Goal: Ask a question: Seek information or help from site administrators or community

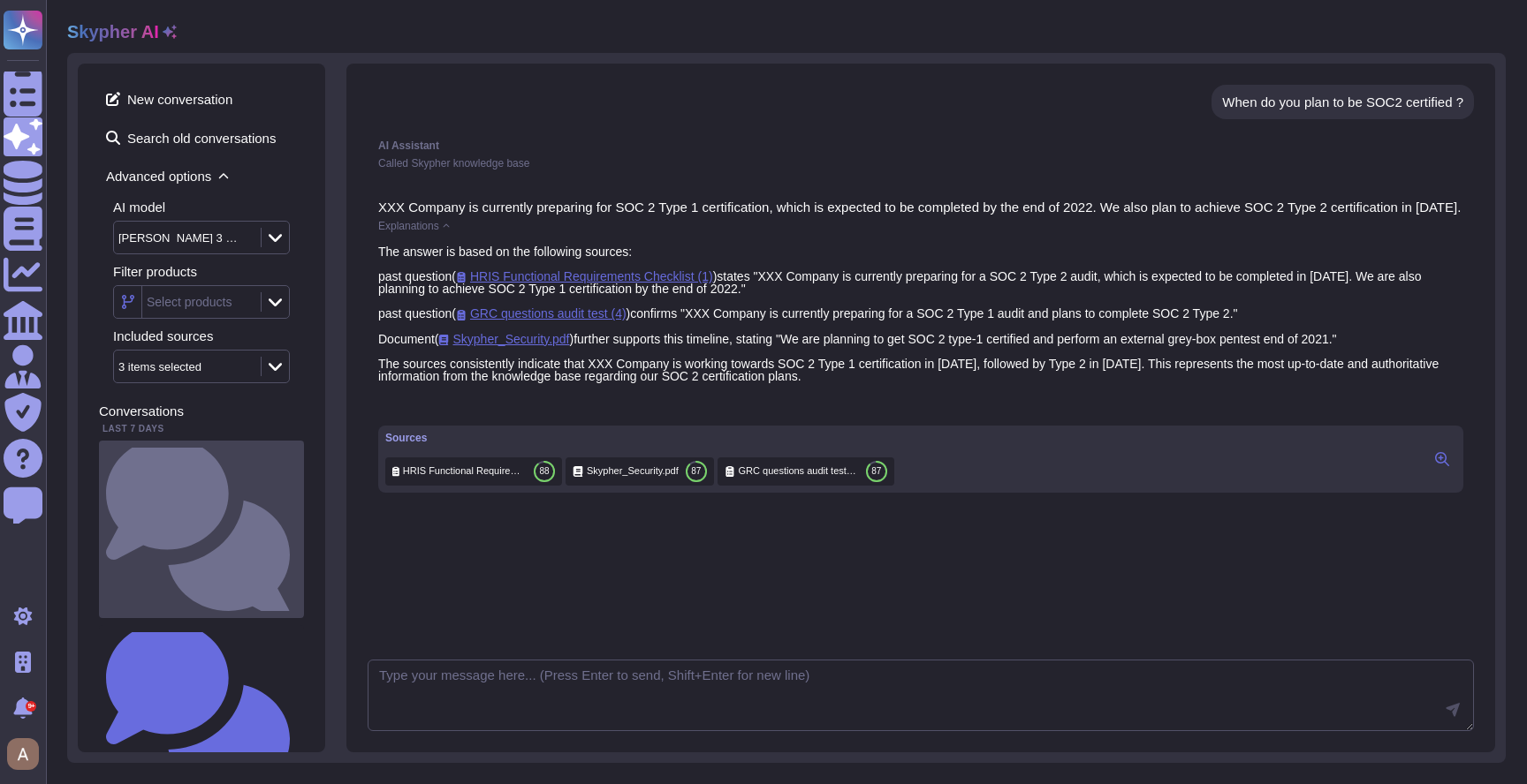
click at [297, 524] on small "When do you plan to be SOC2 certified ?" at bounding box center [297, 530] width 0 height 12
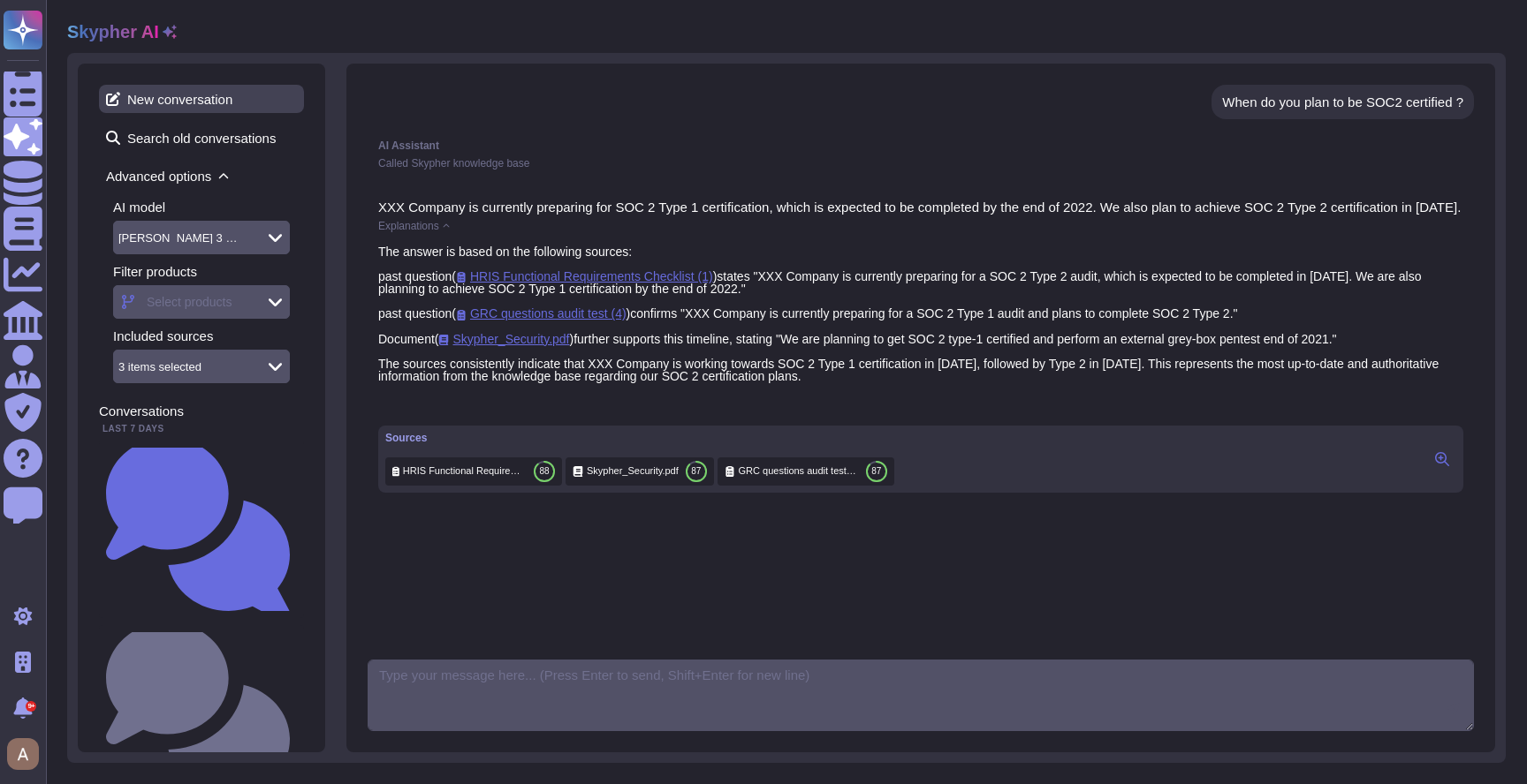
click at [146, 96] on span "New conversation" at bounding box center [202, 98] width 205 height 29
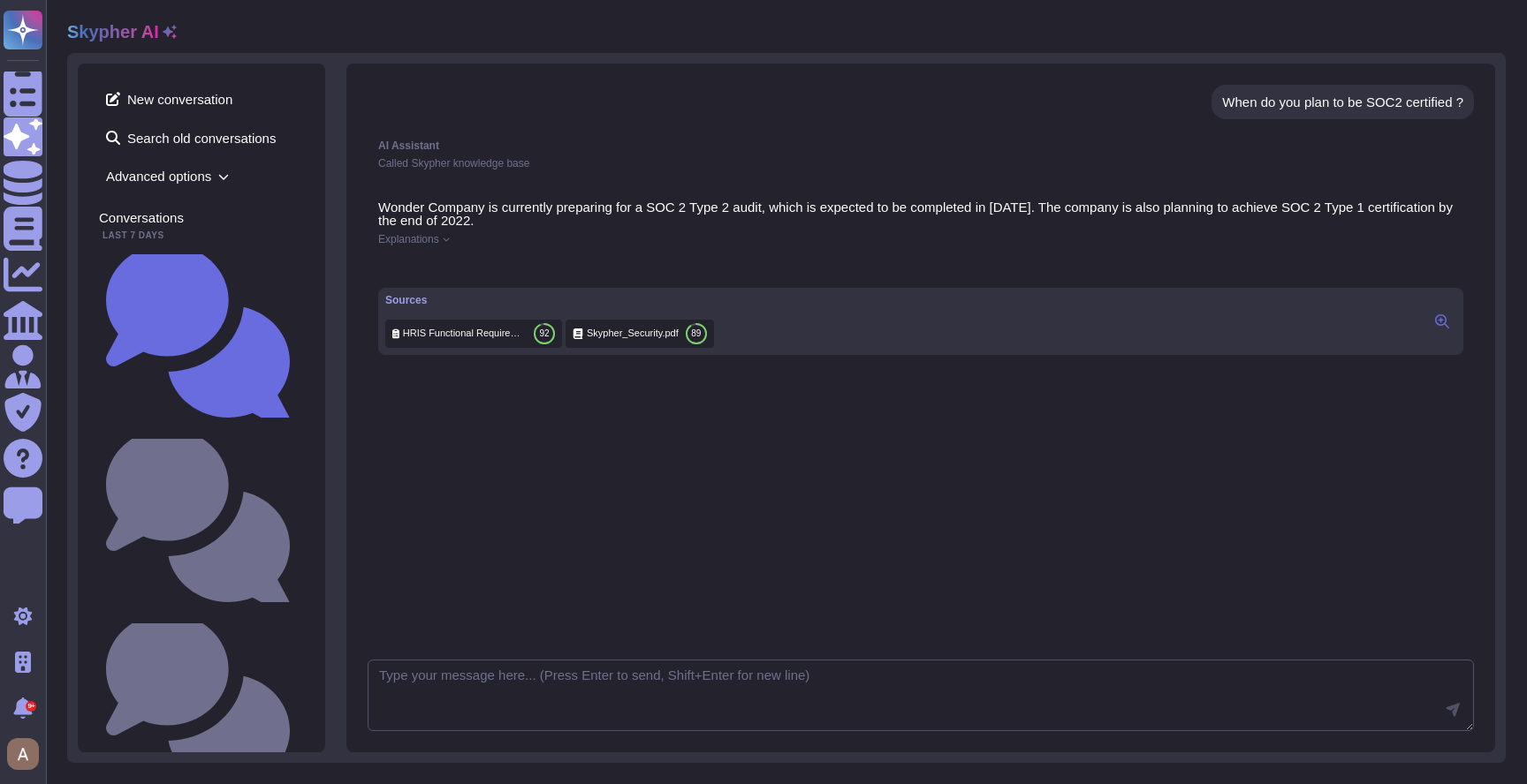
click at [275, 114] on div "New conversation Search old conversations Advanced options" at bounding box center [202, 137] width 205 height 105
click at [275, 98] on span "New conversation" at bounding box center [202, 98] width 205 height 29
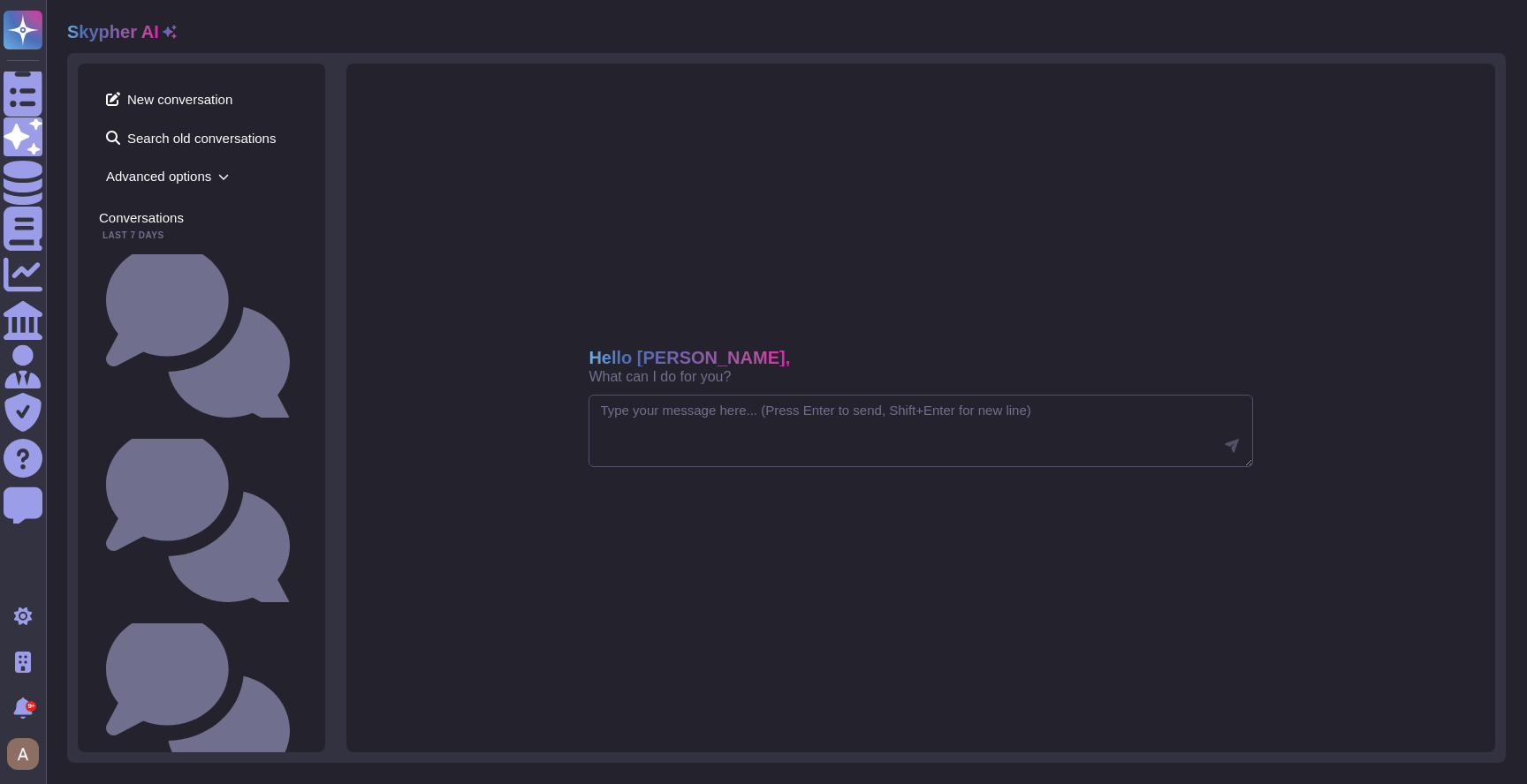
click at [811, 467] on div "Hello [PERSON_NAME], What can I do for you?" at bounding box center [921, 408] width 1149 height 690
click at [837, 437] on textarea at bounding box center [920, 431] width 663 height 73
paste textarea "Is there a documented change management process that ensures changes are docume…"
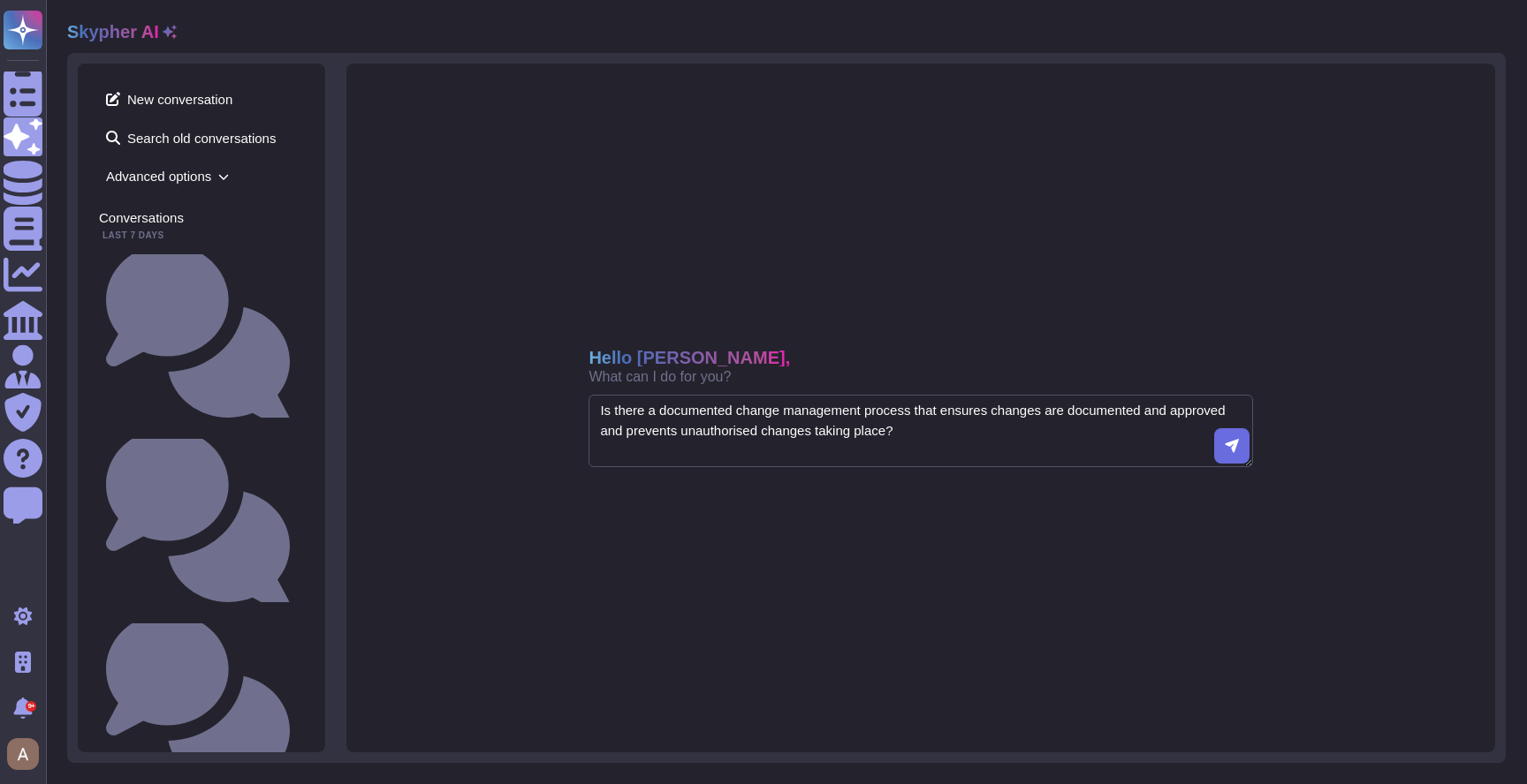
type textarea "Is there a documented change management process that ensures changes are docume…"
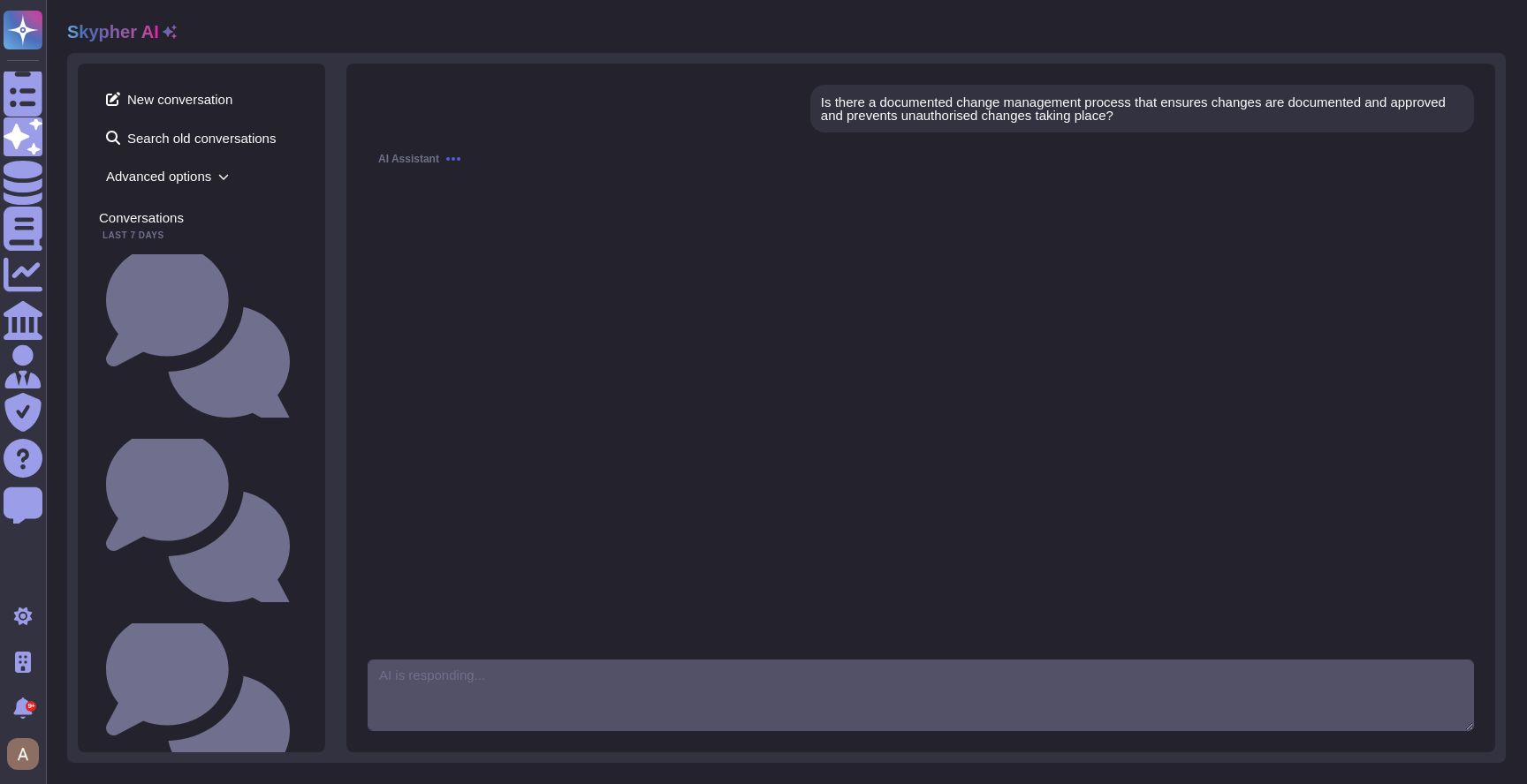
scroll to position [13, 0]
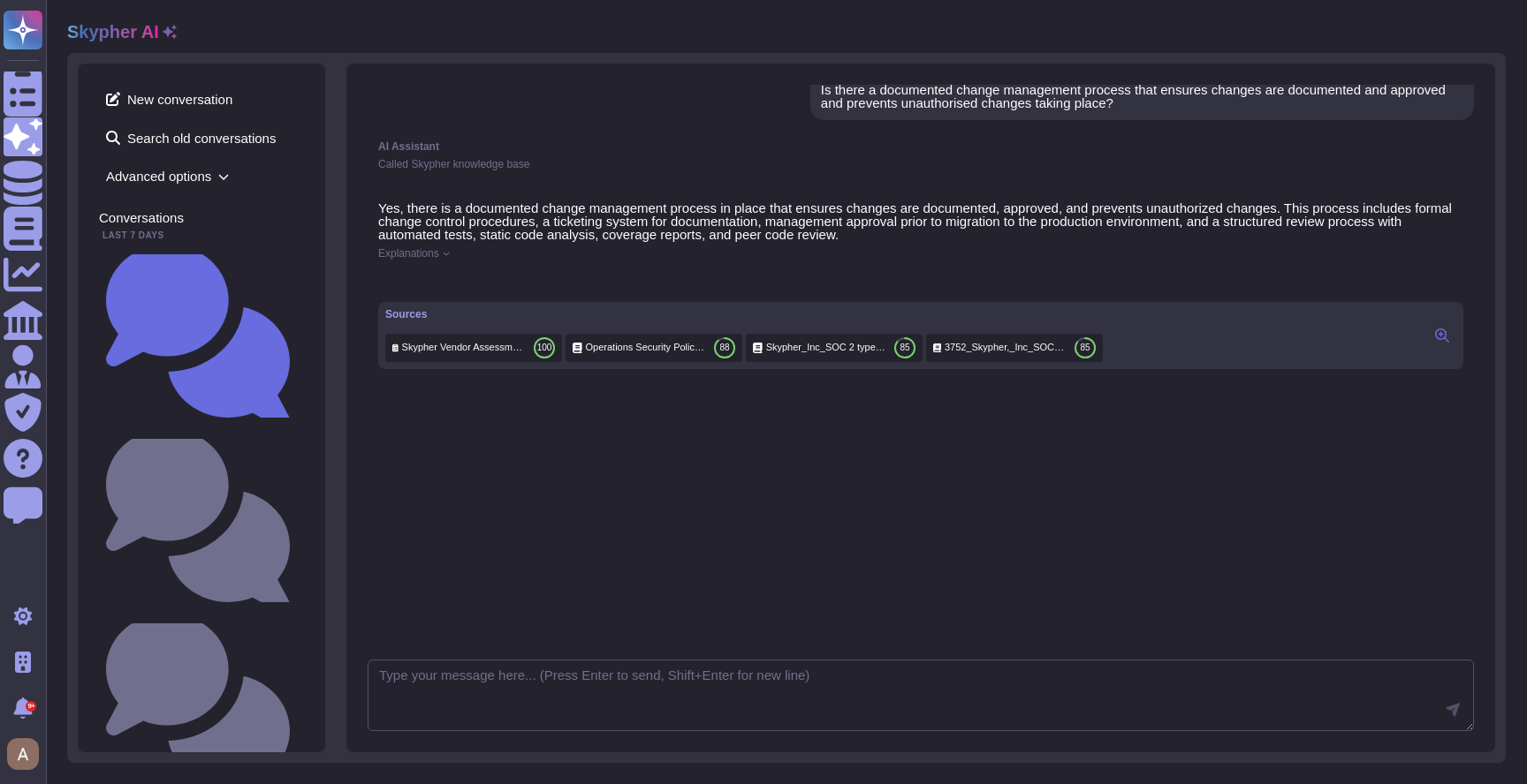
click at [168, 34] on icon at bounding box center [169, 31] width 14 height 14
click at [206, 185] on span "Advanced options" at bounding box center [202, 176] width 205 height 28
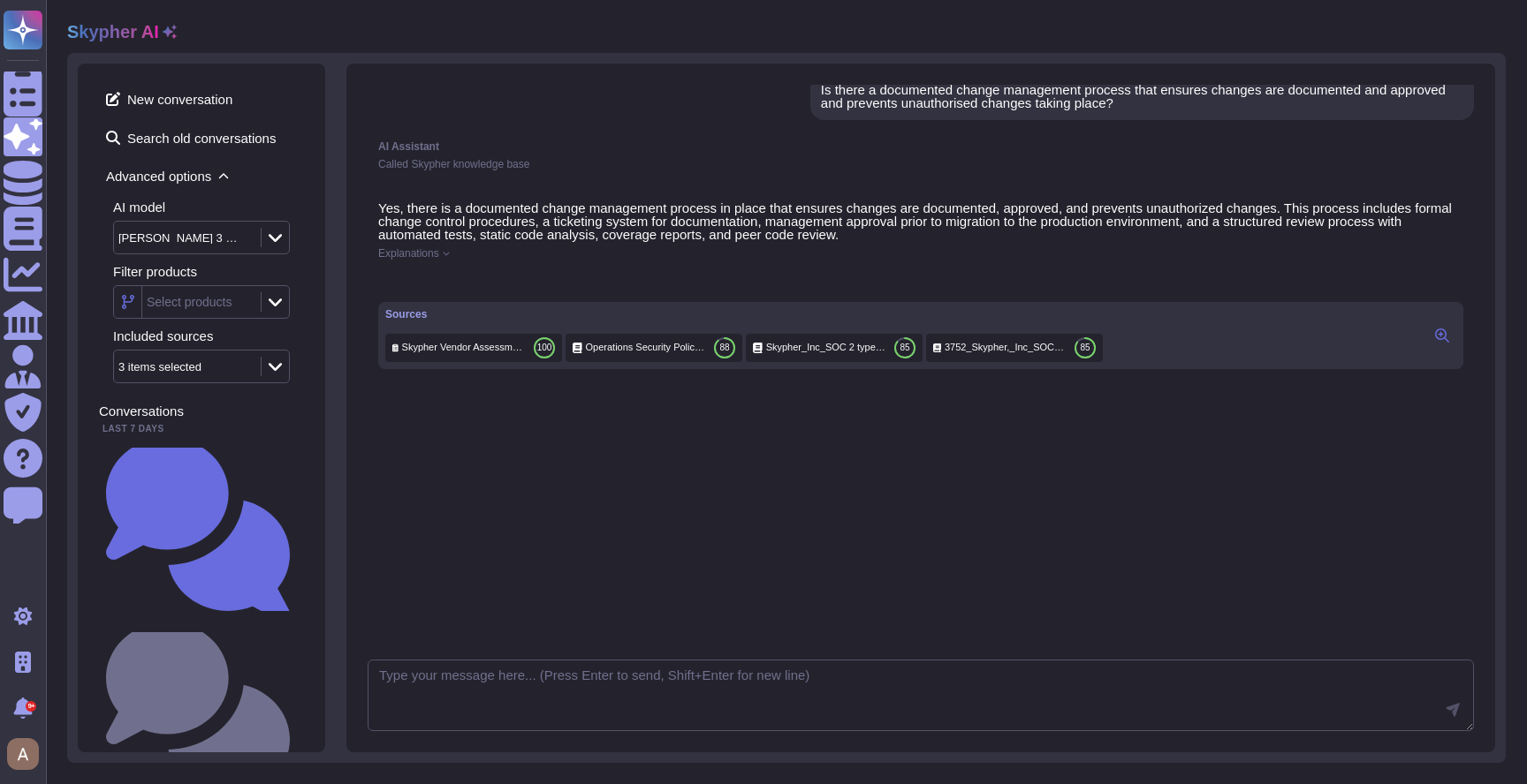
click at [204, 242] on div "[PERSON_NAME] 3 Haiku" at bounding box center [178, 238] width 120 height 12
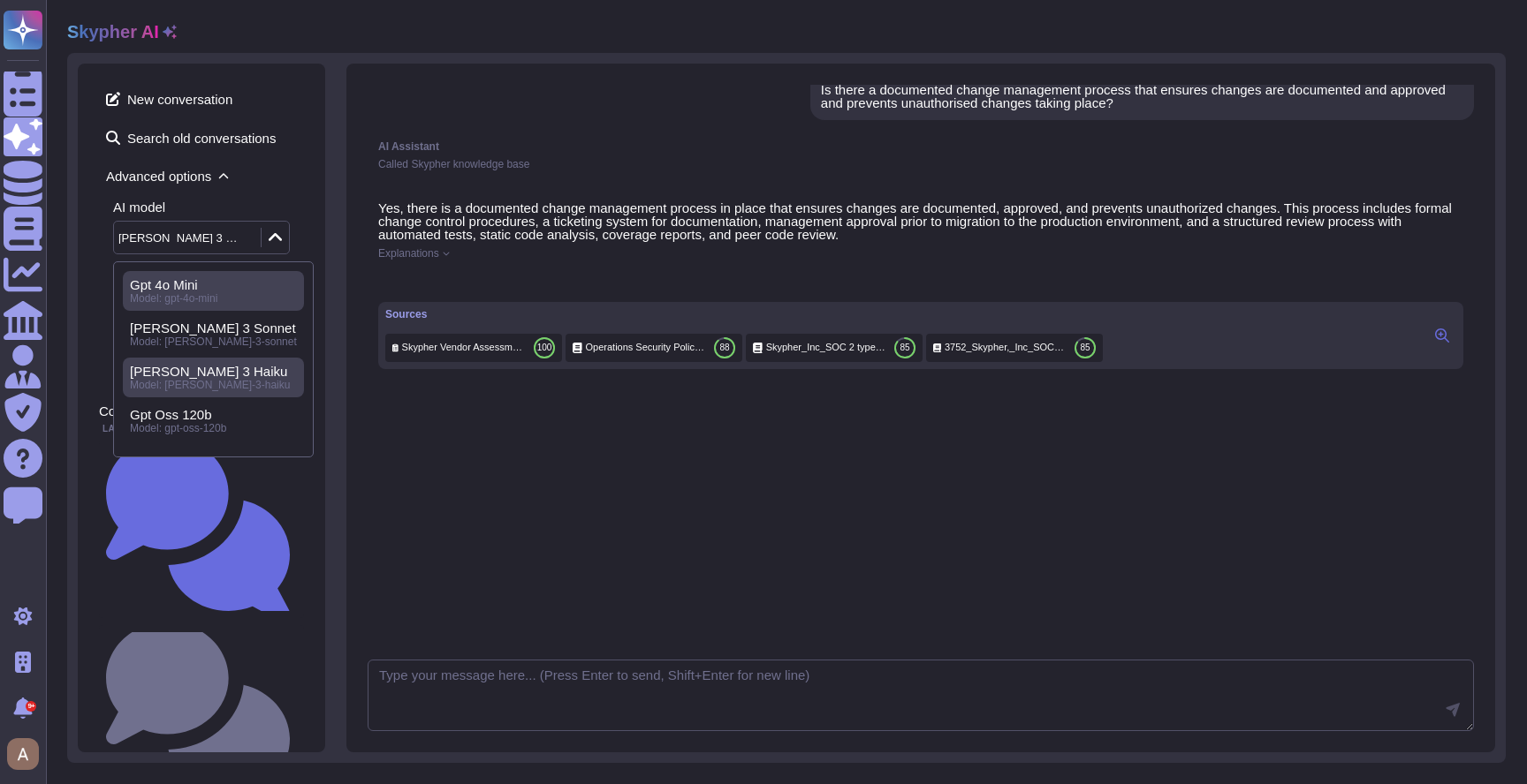
click at [200, 281] on div "Gpt 4o Mini" at bounding box center [214, 285] width 167 height 16
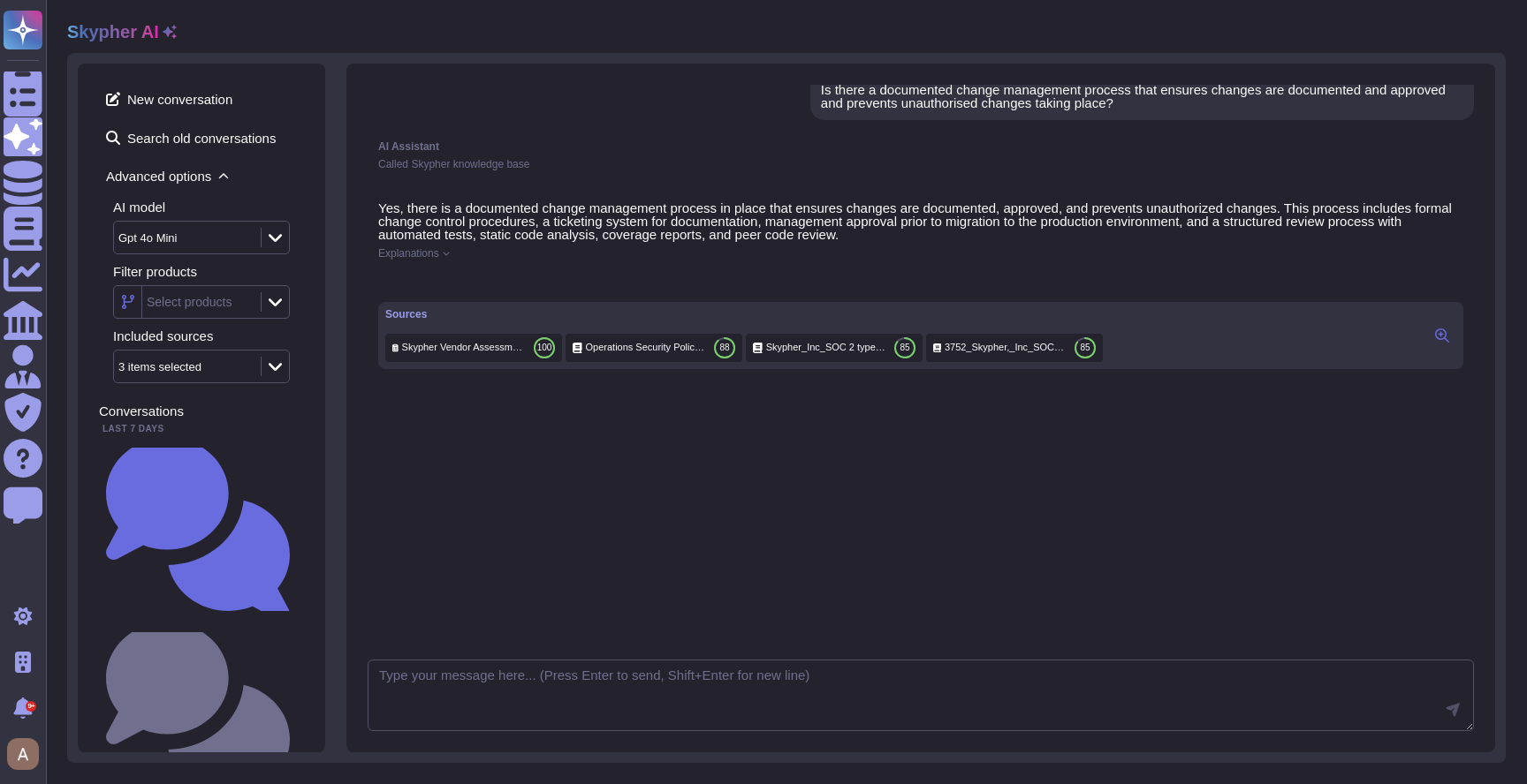
click at [435, 255] on span "Explanations" at bounding box center [408, 253] width 61 height 11
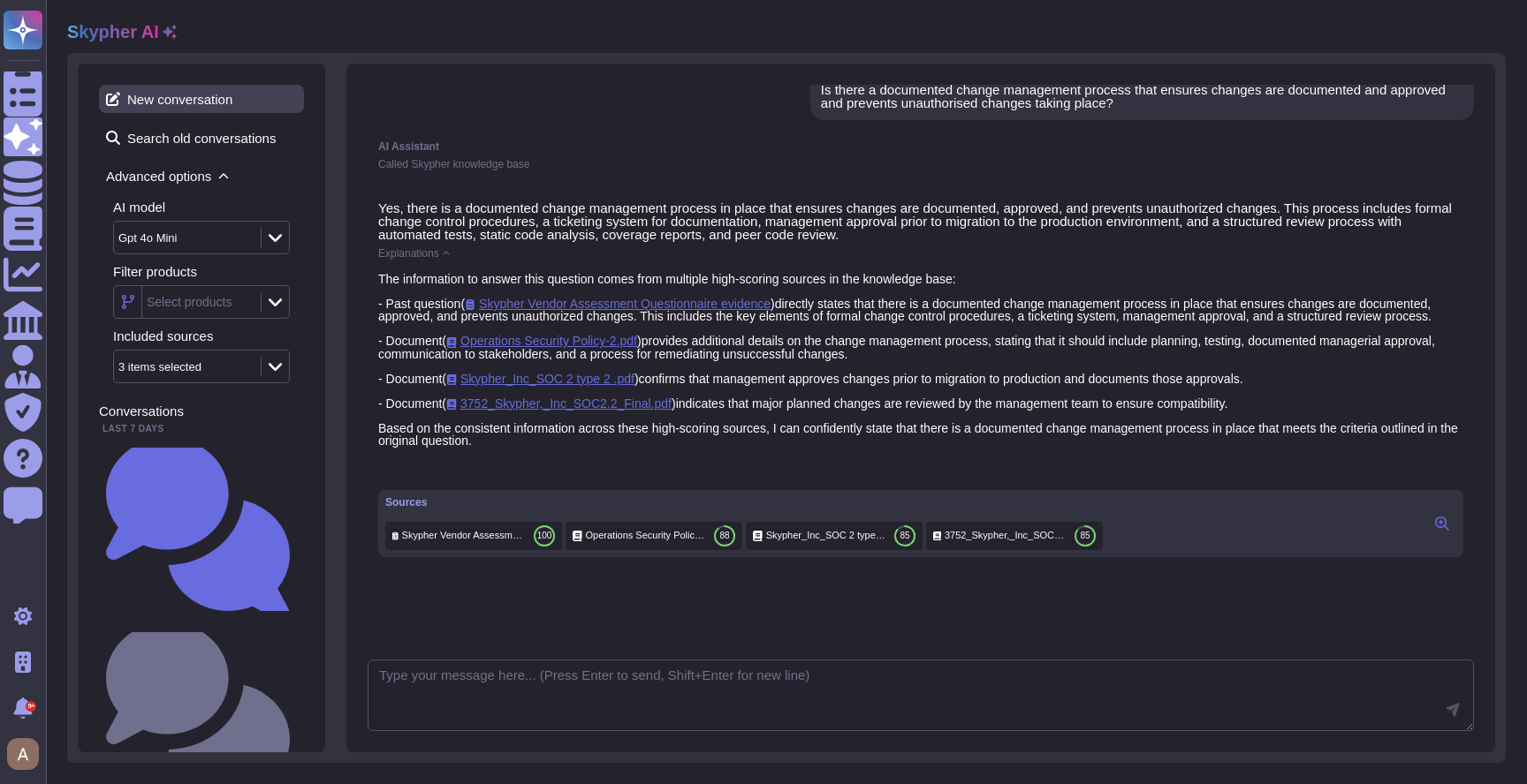
click at [223, 96] on span "New conversation" at bounding box center [202, 98] width 205 height 29
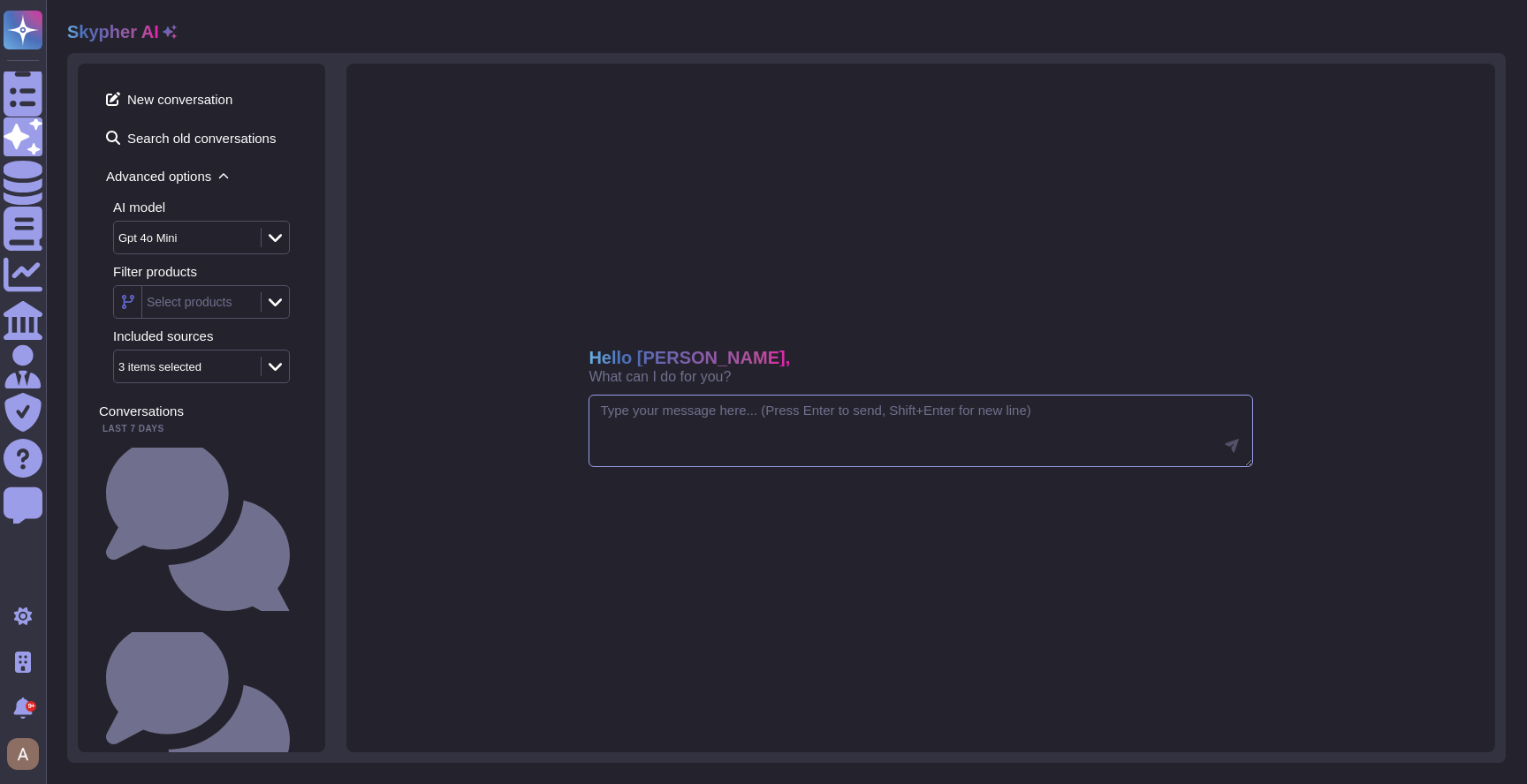
click at [653, 428] on textarea at bounding box center [920, 431] width 663 height 73
paste textarea "Is there a documented change management process that ensures changes are docume…"
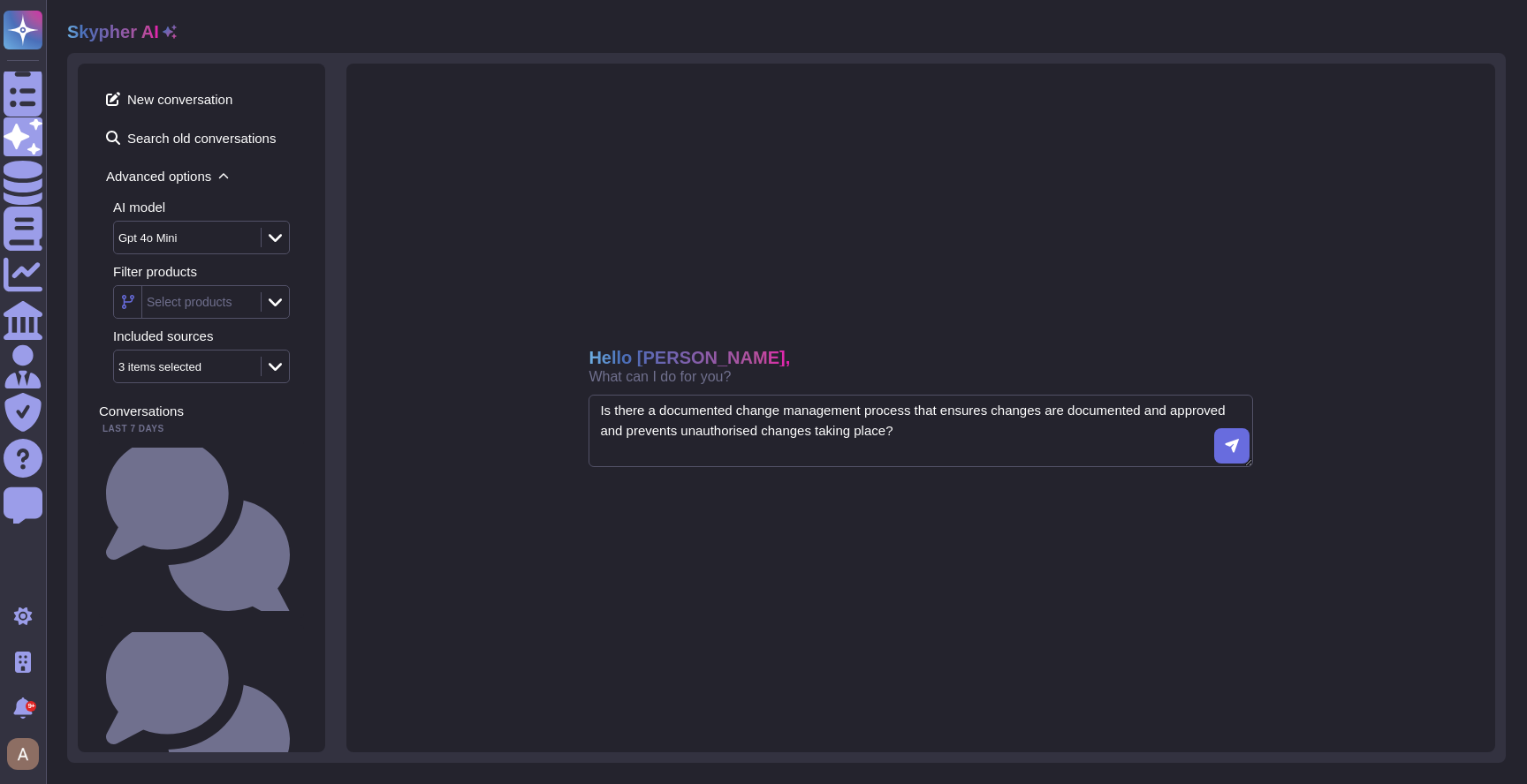
type textarea "Is there a documented change management process that ensures changes are docume…"
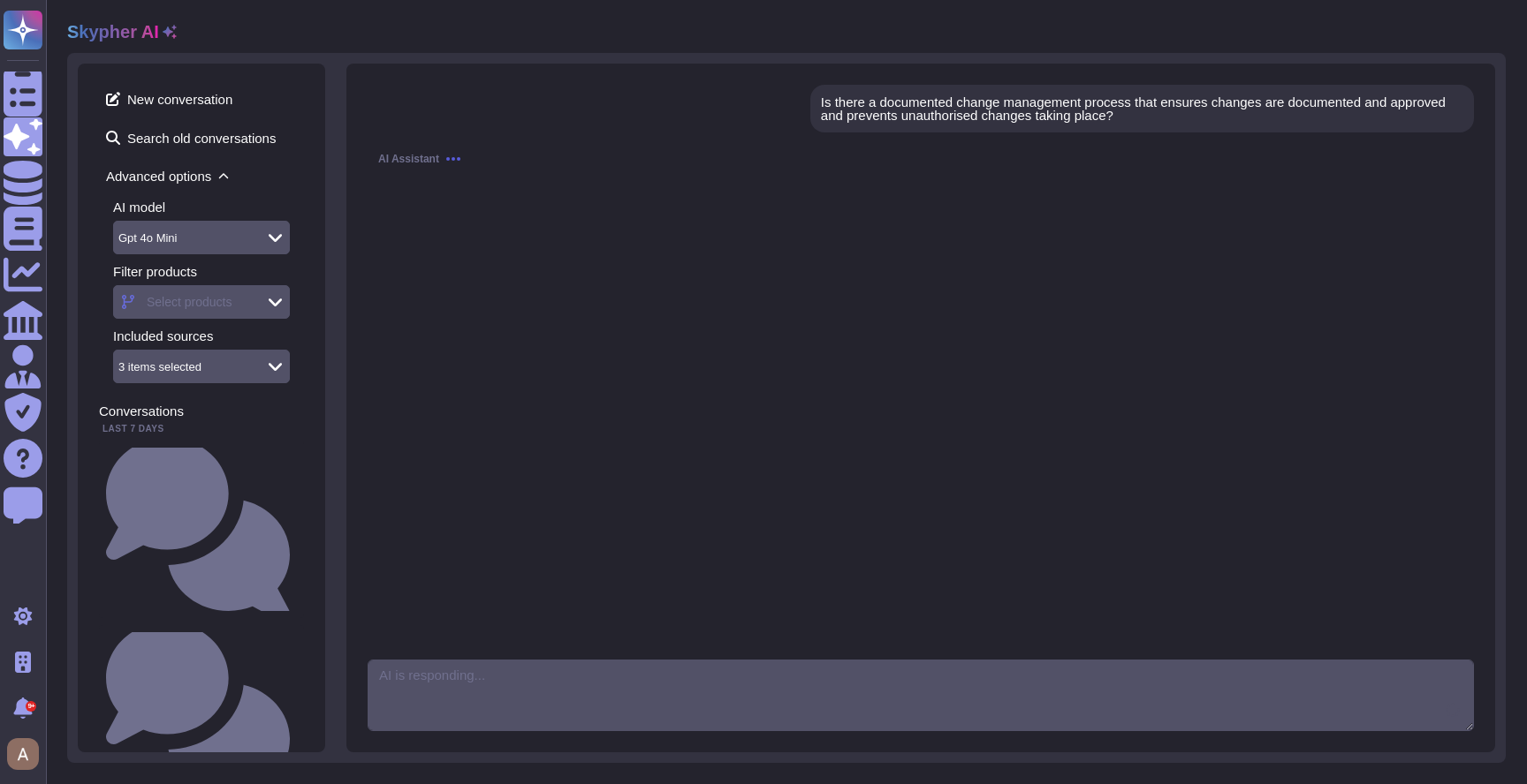
scroll to position [13, 0]
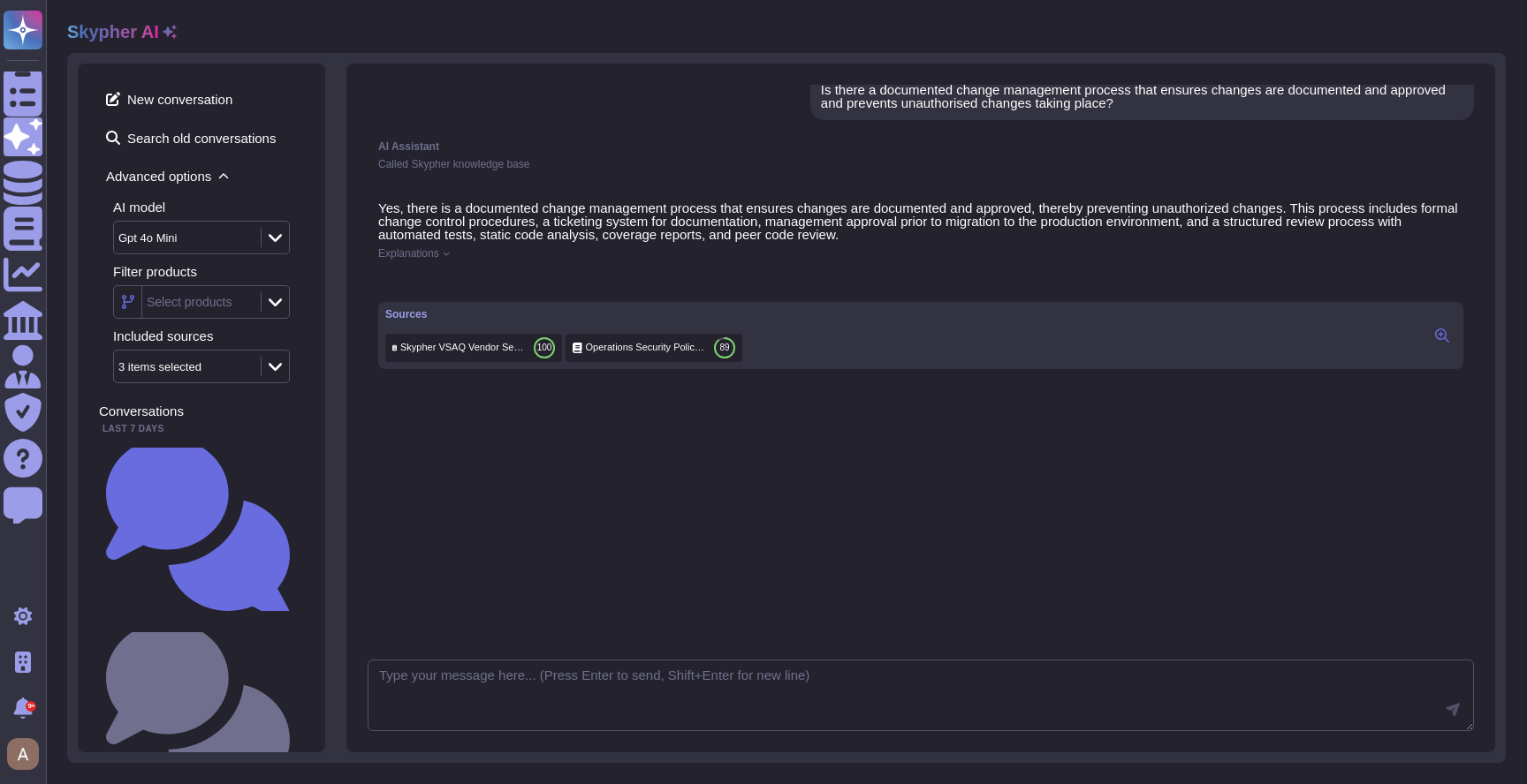
click at [425, 249] on span "Explanations" at bounding box center [408, 253] width 61 height 11
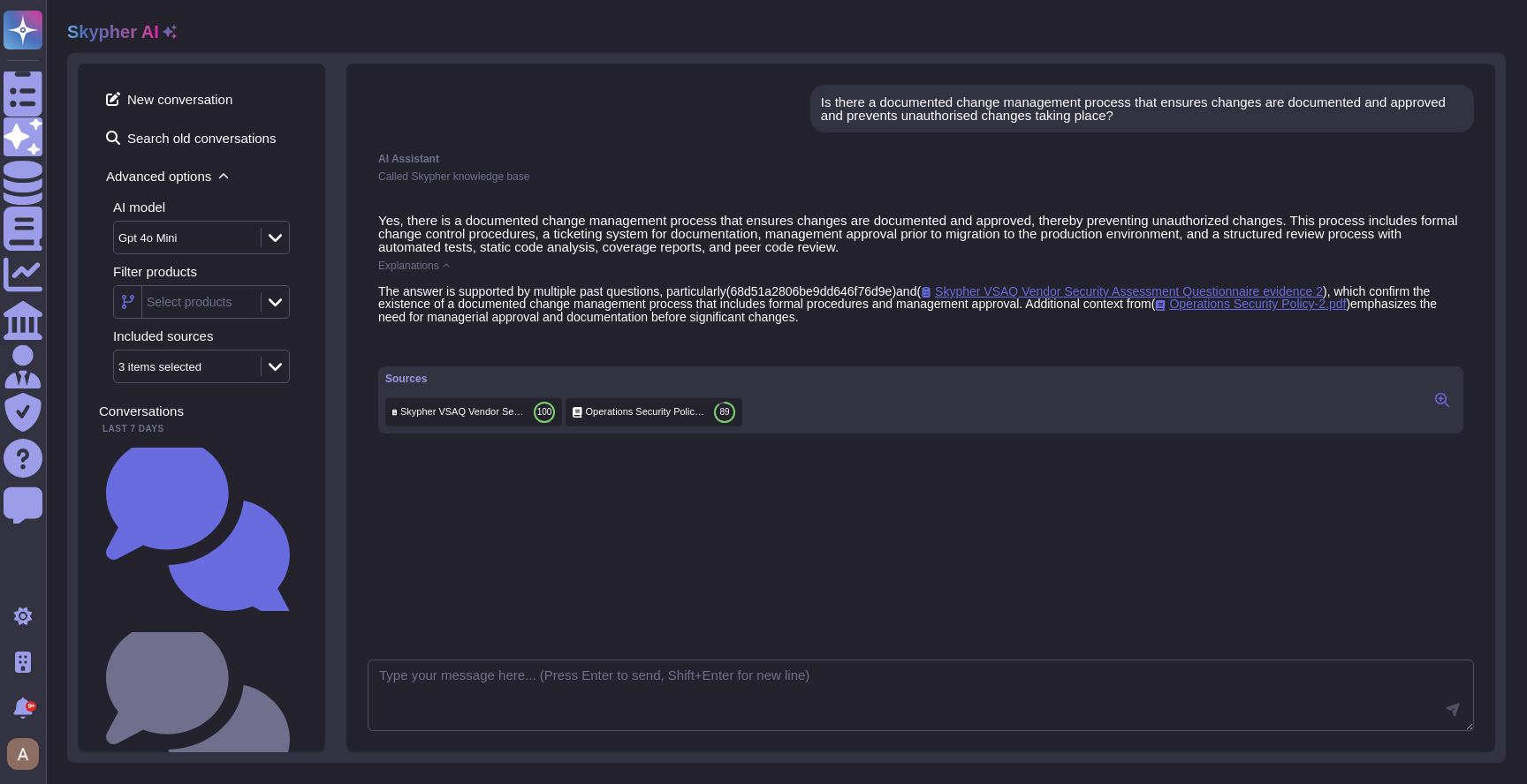
scroll to position [13, 0]
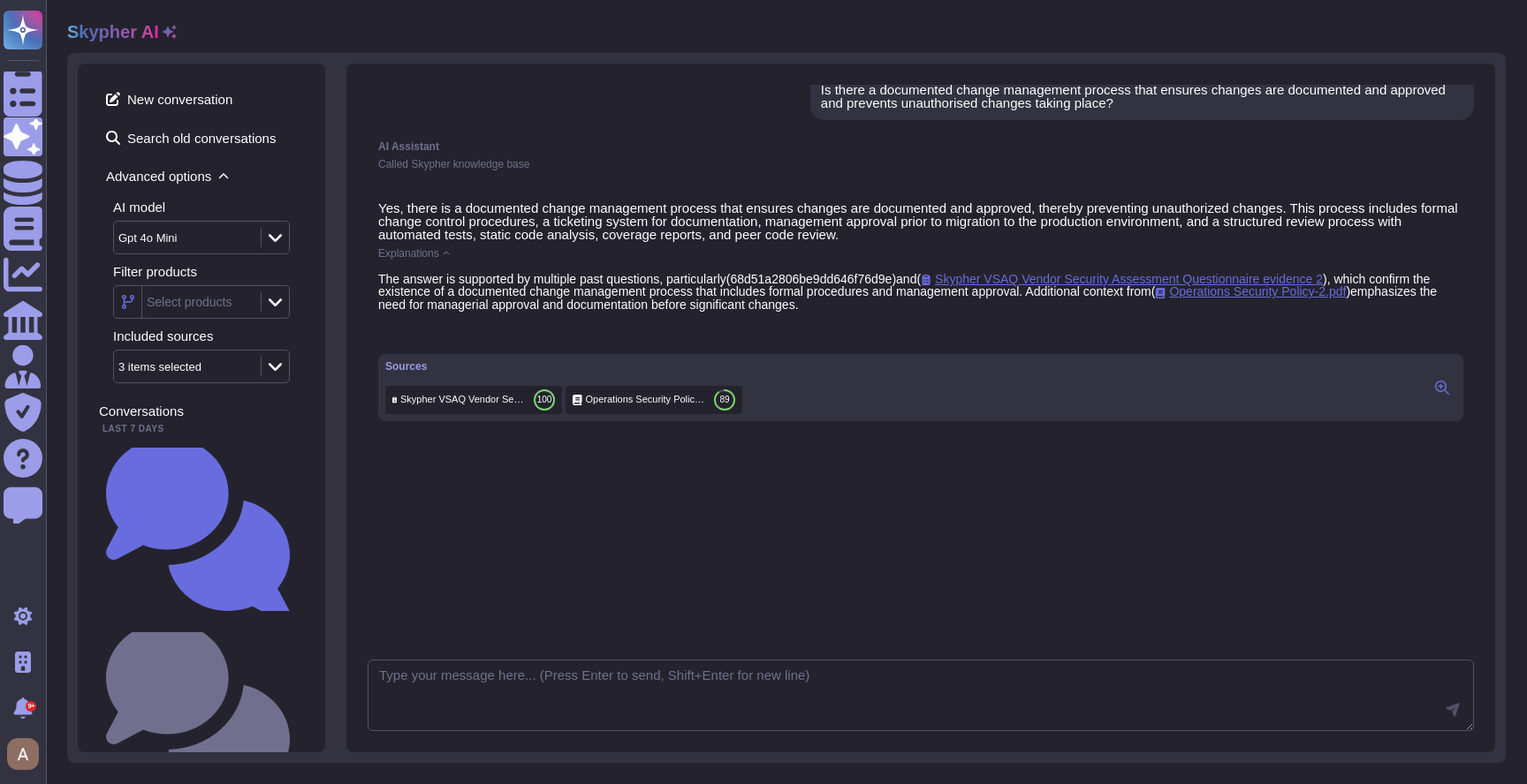
click at [839, 275] on span "68d51a2806be9dd646f76d9e" at bounding box center [811, 279] width 161 height 14
click at [908, 93] on div "Is there a documented change management process that ensures changes are docume…" at bounding box center [1141, 95] width 642 height 27
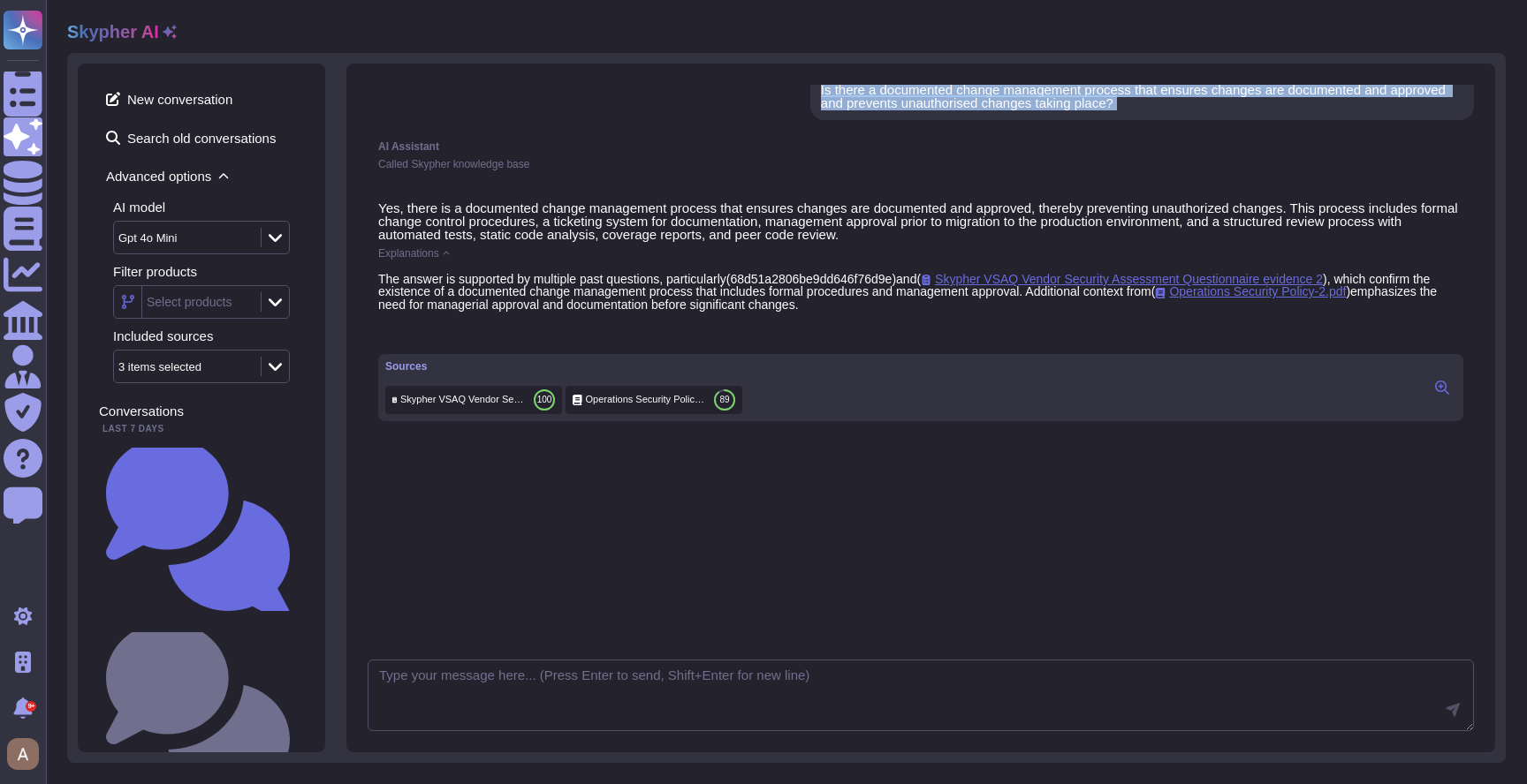
click at [908, 93] on div "Is there a documented change management process that ensures changes are docume…" at bounding box center [1141, 95] width 642 height 27
copy div "Is there a documented change management process that ensures changes are docume…"
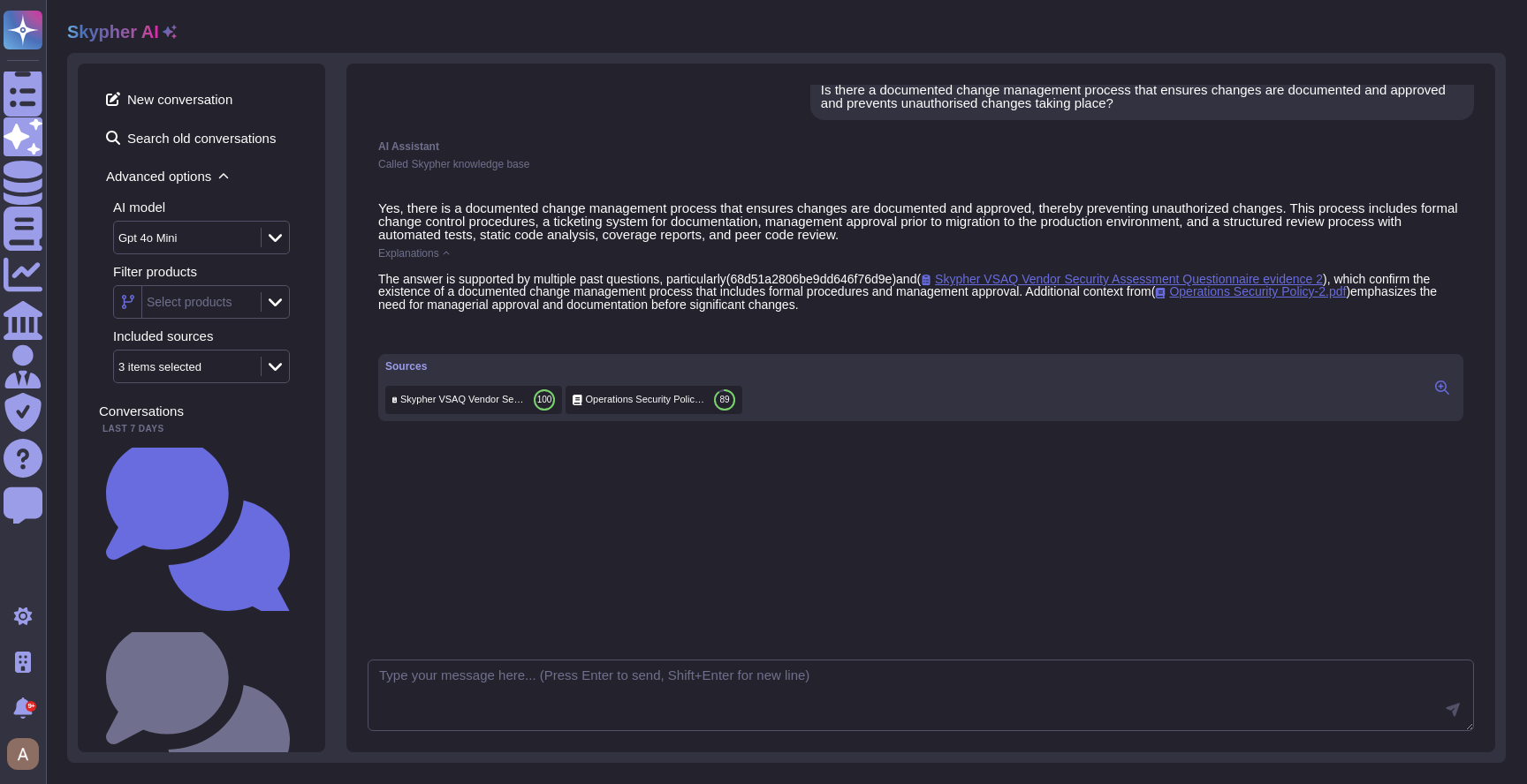
click at [695, 209] on p "Yes, there is a documented change management process that ensures changes are d…" at bounding box center [920, 221] width 1085 height 39
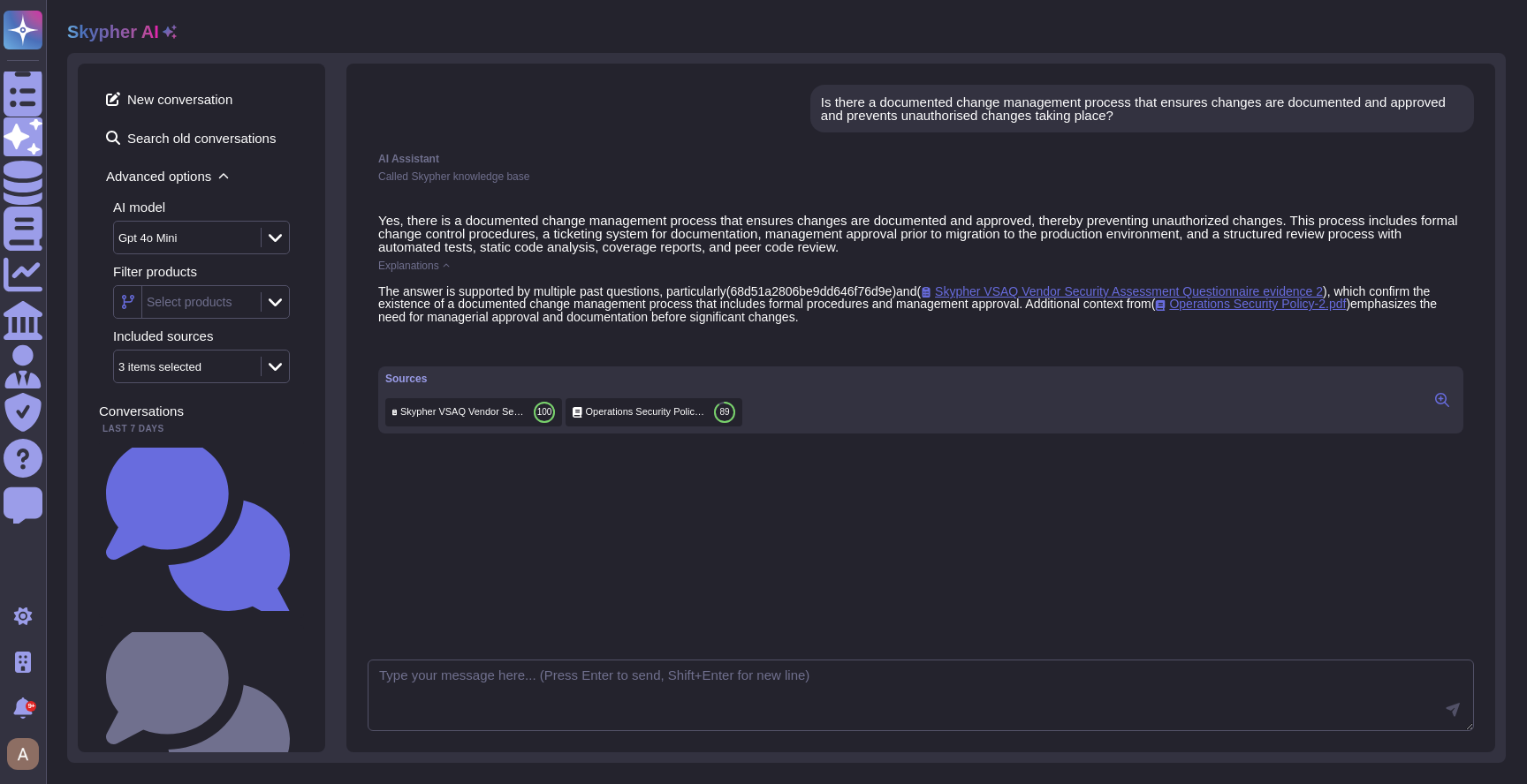
click at [180, 366] on div "3 items selected" at bounding box center [159, 367] width 83 height 12
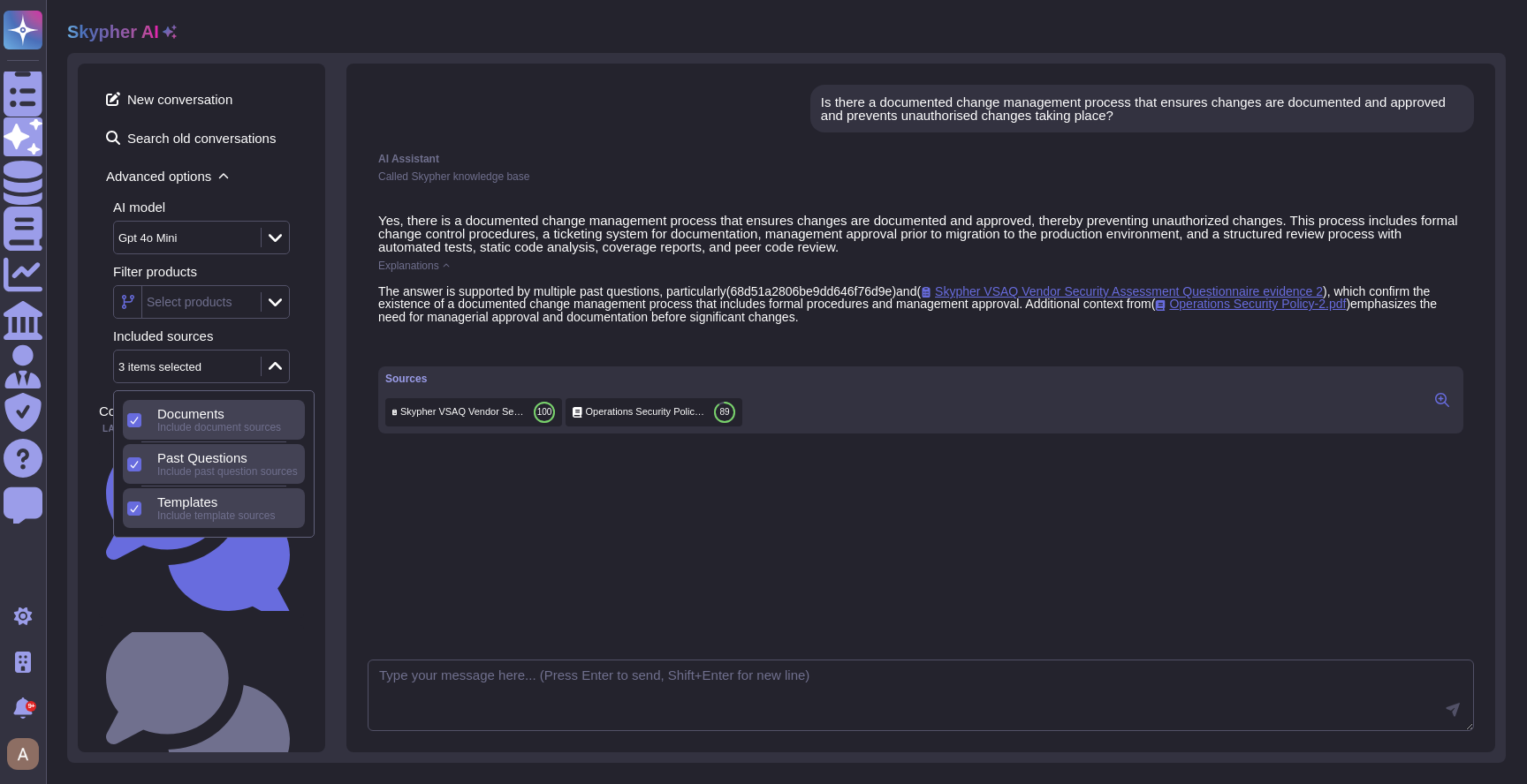
click at [518, 94] on div "Is there a documented change management process that ensures changes are docume…" at bounding box center [921, 367] width 1106 height 565
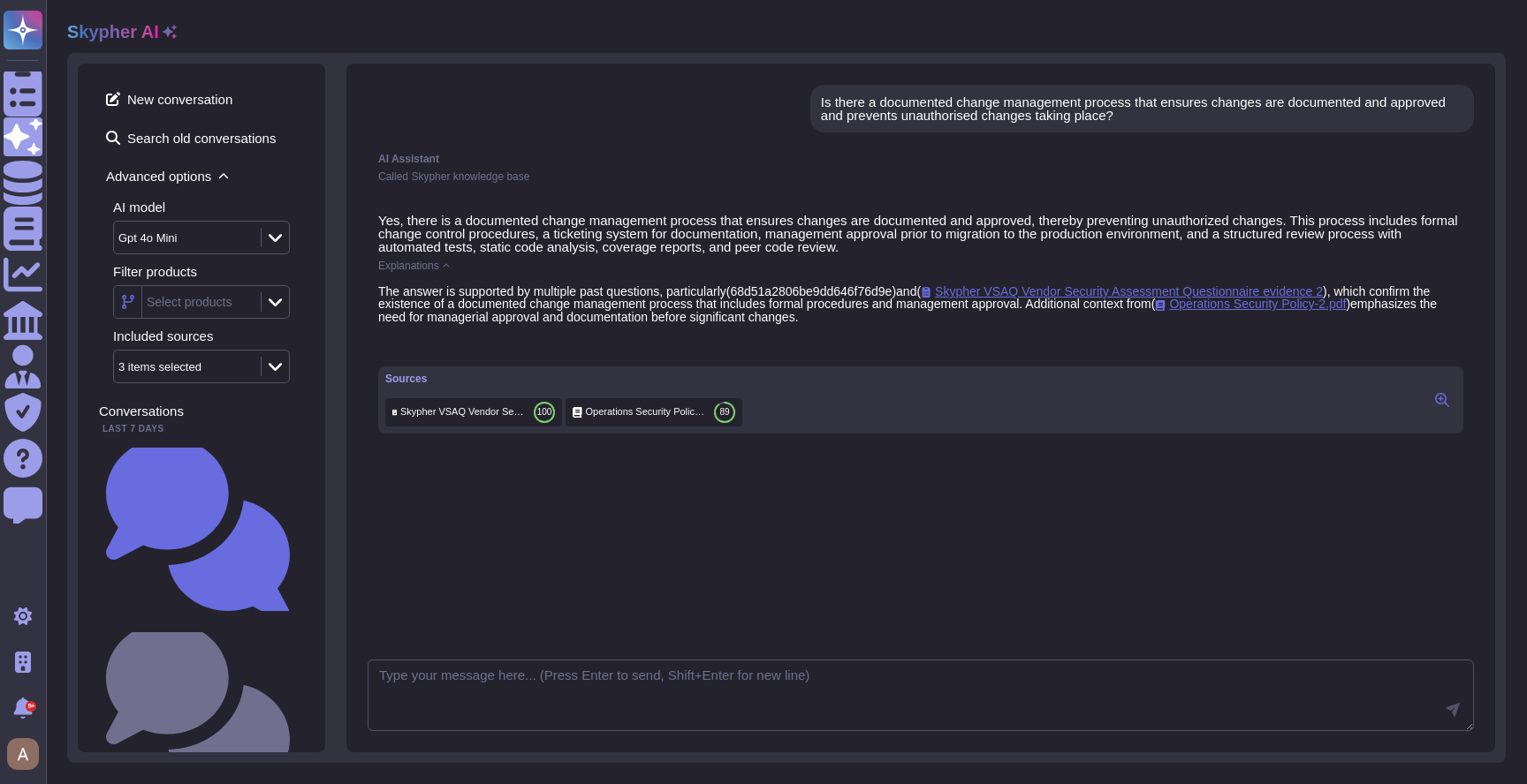
click at [791, 573] on div "Yes, there is a documented change management process that ensures changes are d…" at bounding box center [921, 427] width 1106 height 448
click at [543, 745] on div "Is there a documented change management process that ensures changes are docume…" at bounding box center [921, 408] width 1149 height 690
click at [867, 110] on div "Is there a documented change management process that ensures changes are docume…" at bounding box center [1141, 108] width 642 height 27
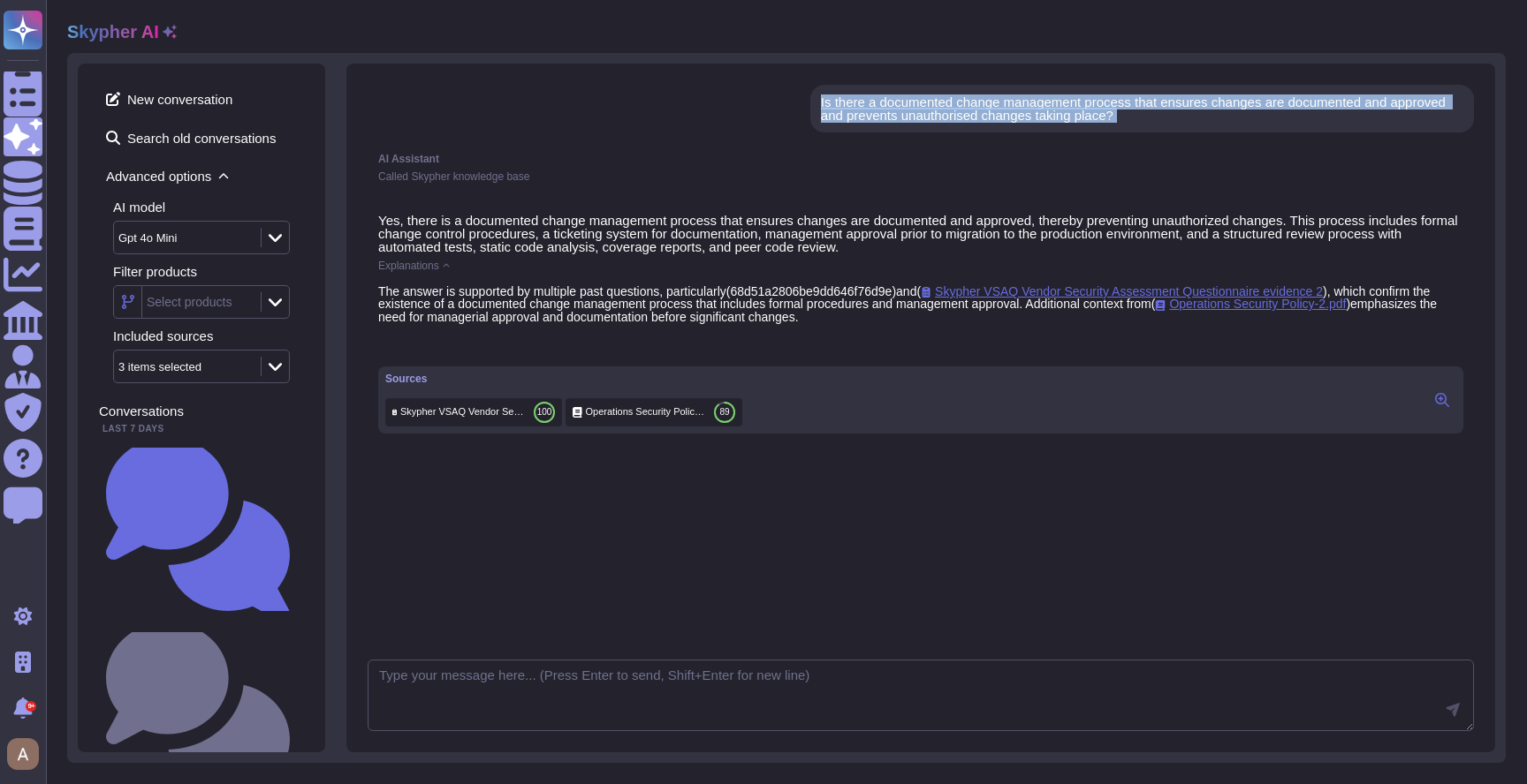
click at [867, 110] on div "Is there a documented change management process that ensures changes are docume…" at bounding box center [1141, 108] width 642 height 27
copy div "Is there a documented change management process that ensures changes are docume…"
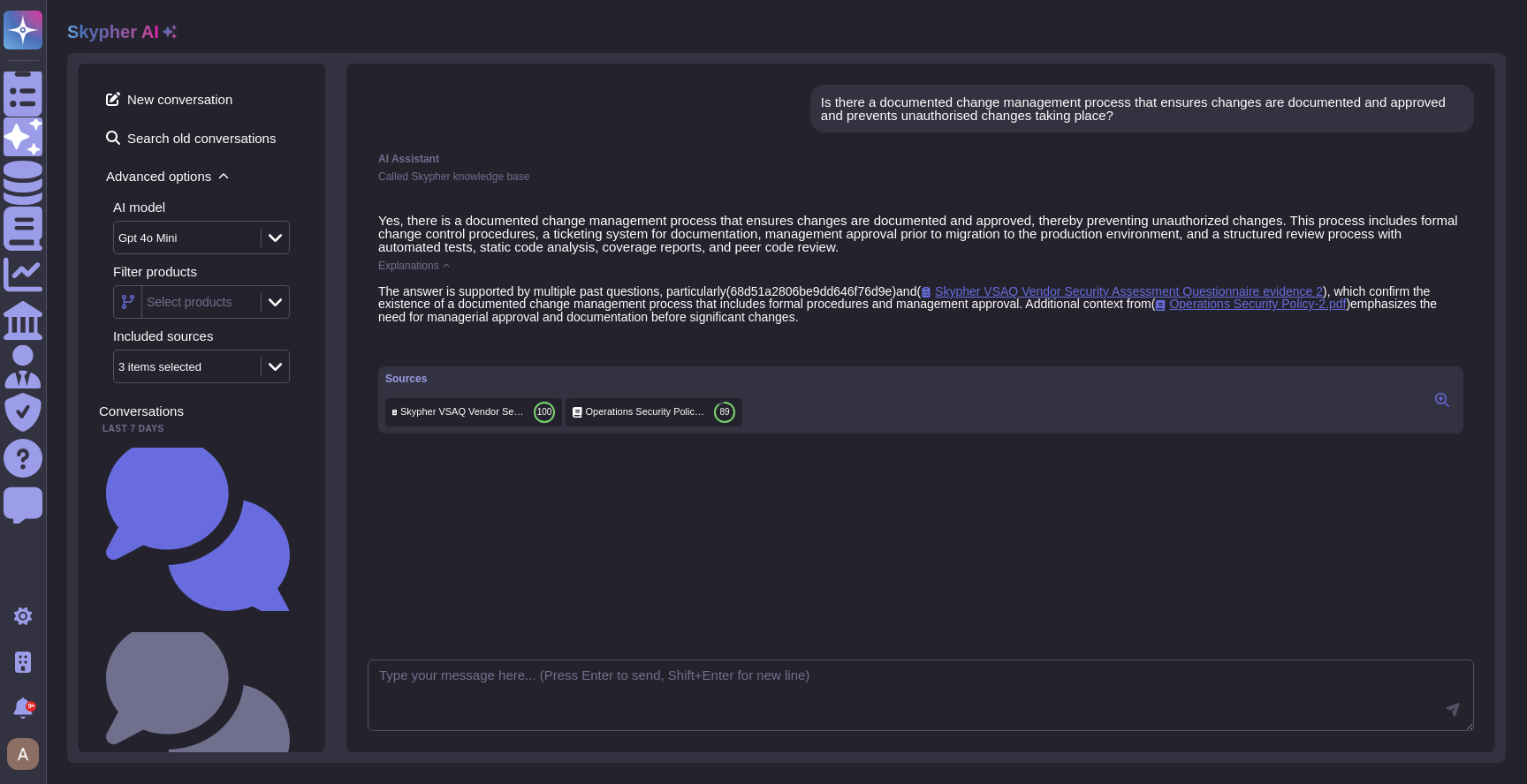
click at [938, 108] on div "Is there a documented change management process that ensures changes are docume…" at bounding box center [1141, 108] width 642 height 27
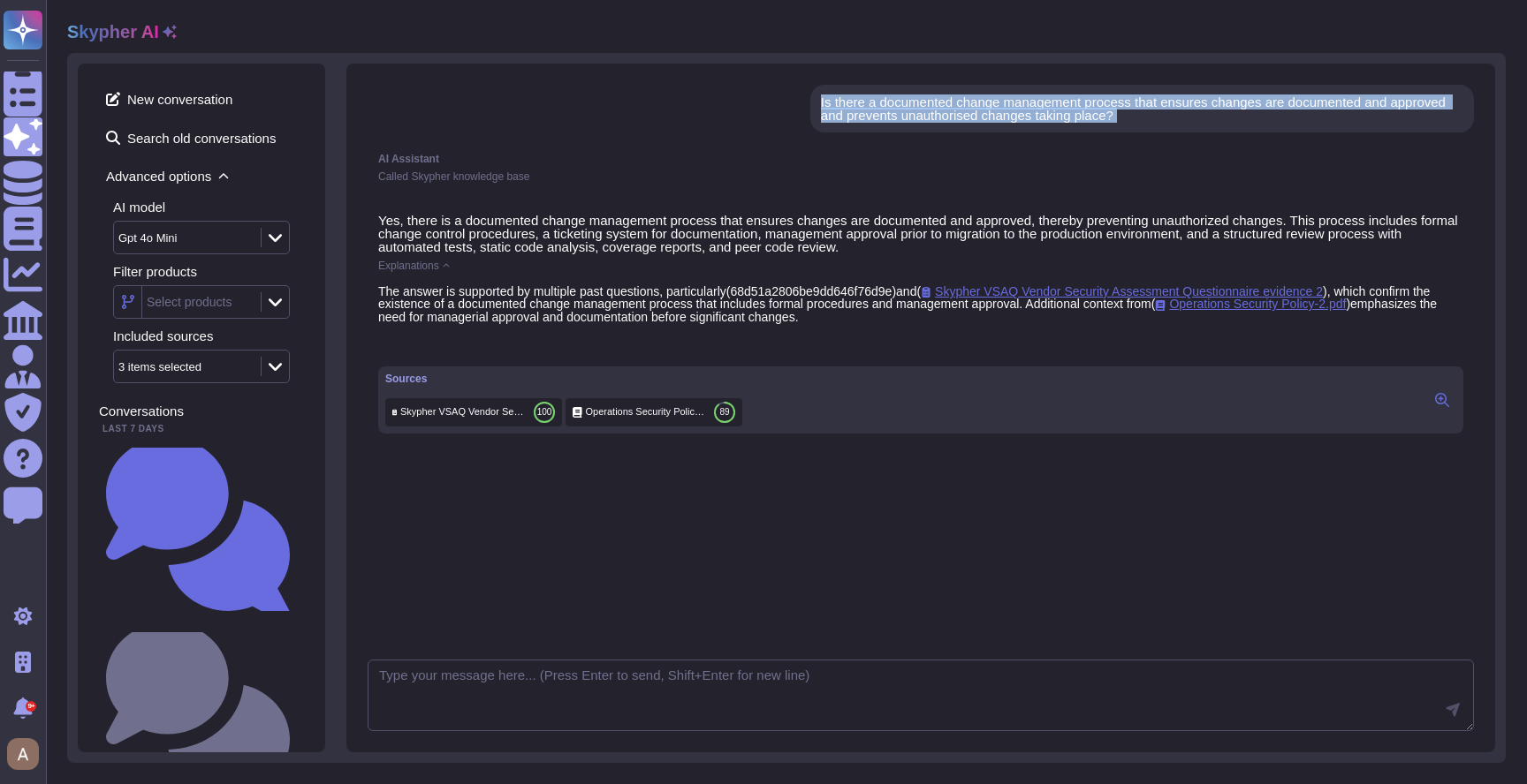
click at [938, 108] on div "Is there a documented change management process that ensures changes are docume…" at bounding box center [1141, 108] width 642 height 27
copy div "Is there a documented change management process that ensures changes are docume…"
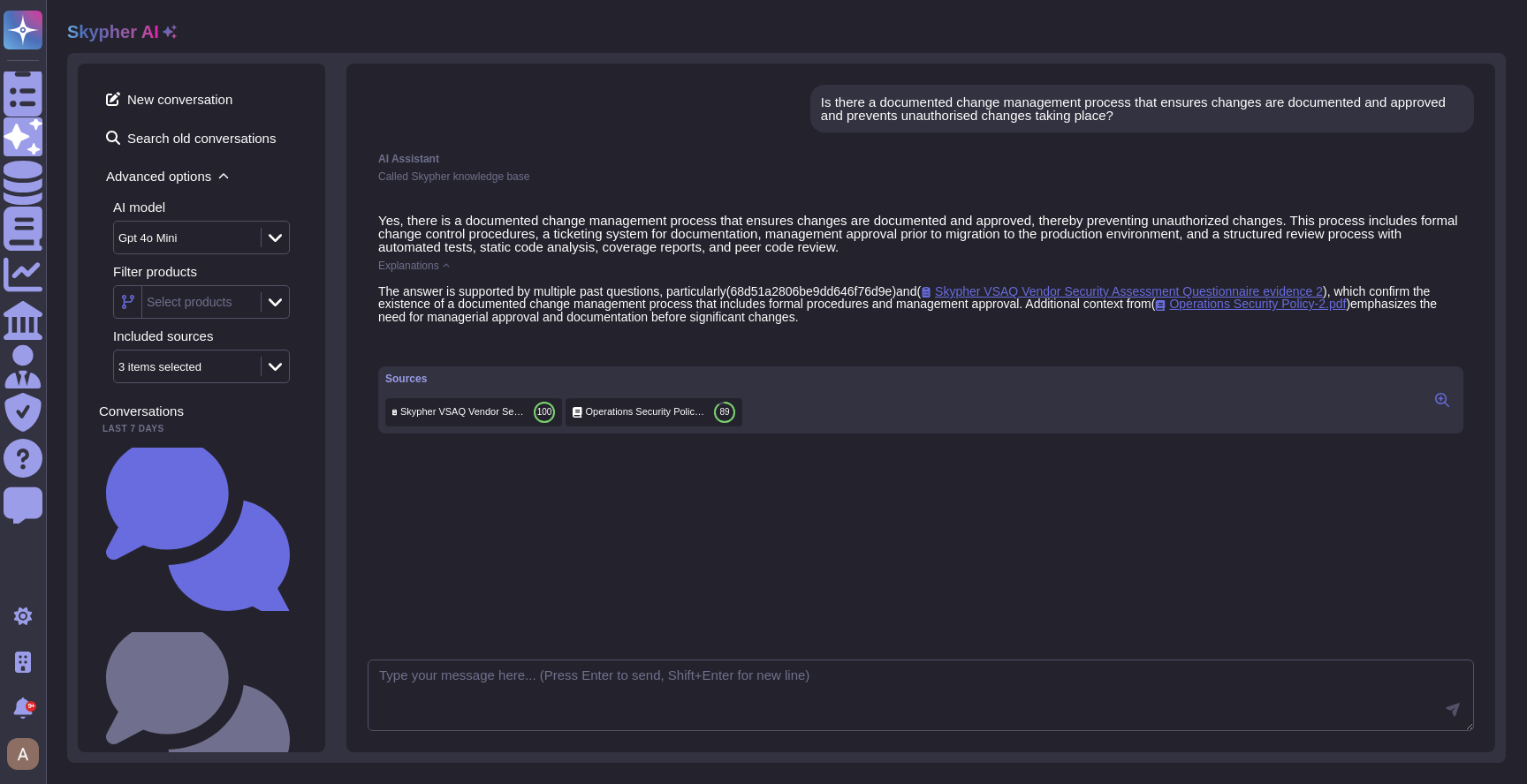
click at [878, 179] on div "Called Skypher knowledge base" at bounding box center [920, 176] width 1085 height 11
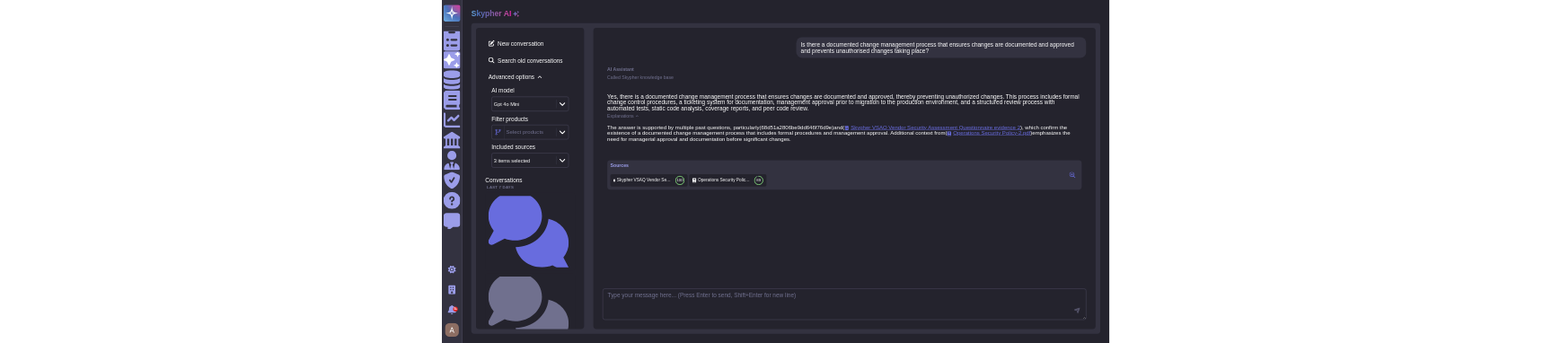
scroll to position [13, 0]
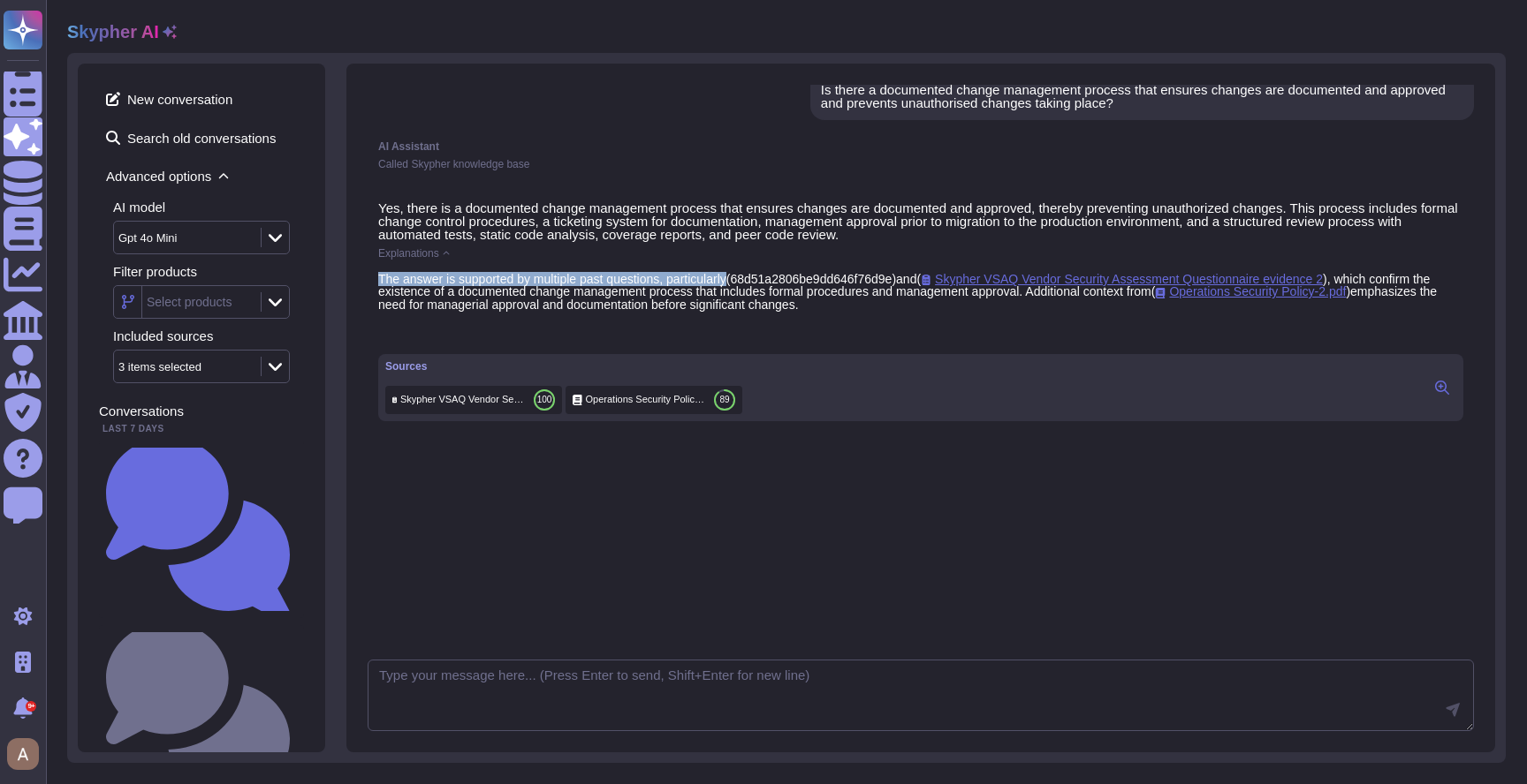
drag, startPoint x: 741, startPoint y: 278, endPoint x: 377, endPoint y: 281, distance: 364.0
click at [377, 281] on div "Yes, there is a documented change management process that ensures changes are d…" at bounding box center [921, 311] width 1106 height 241
click at [430, 251] on span "Explanations" at bounding box center [408, 253] width 61 height 11
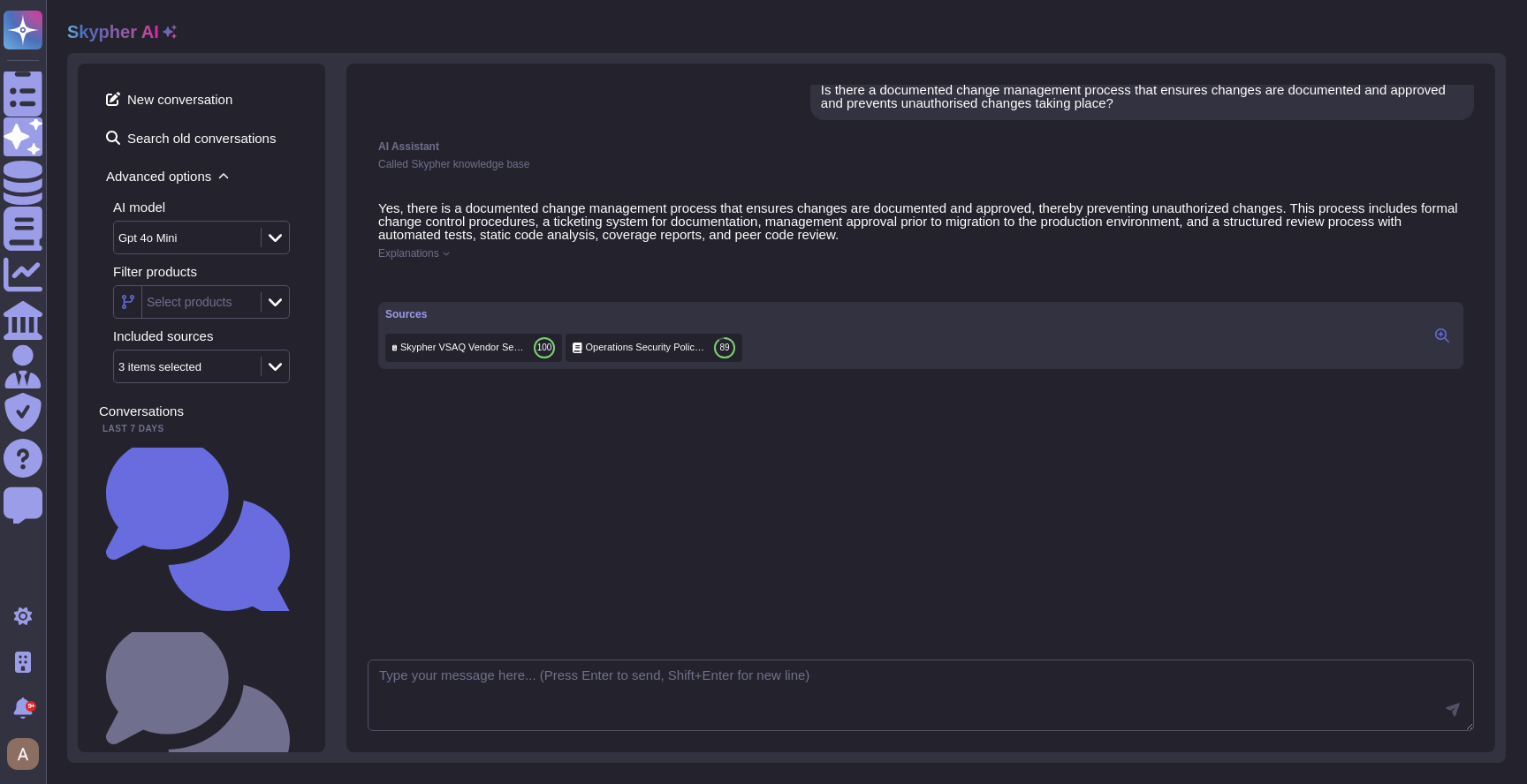
click at [423, 257] on span "Explanations" at bounding box center [408, 253] width 61 height 11
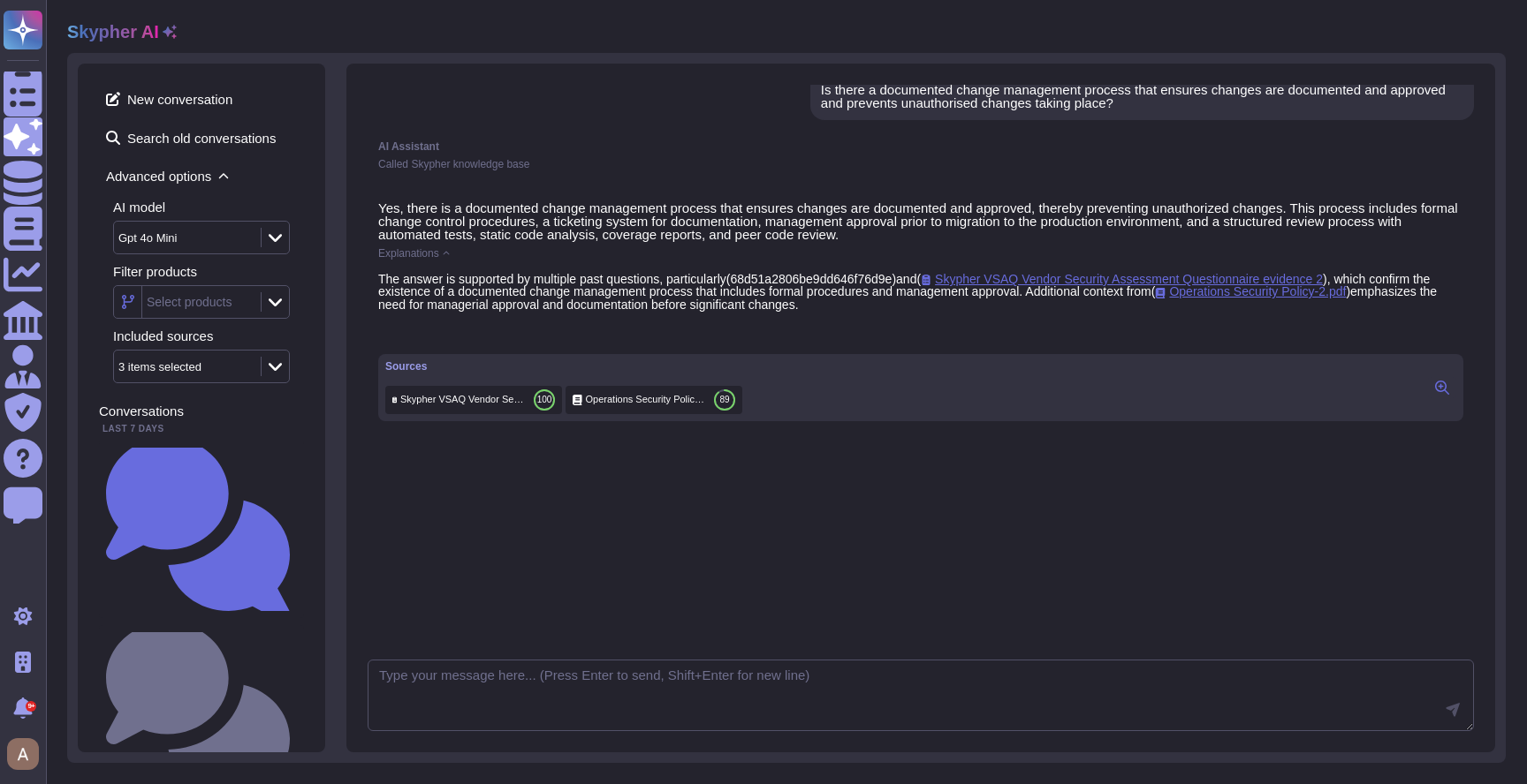
click at [1440, 394] on icon at bounding box center [1441, 388] width 14 height 14
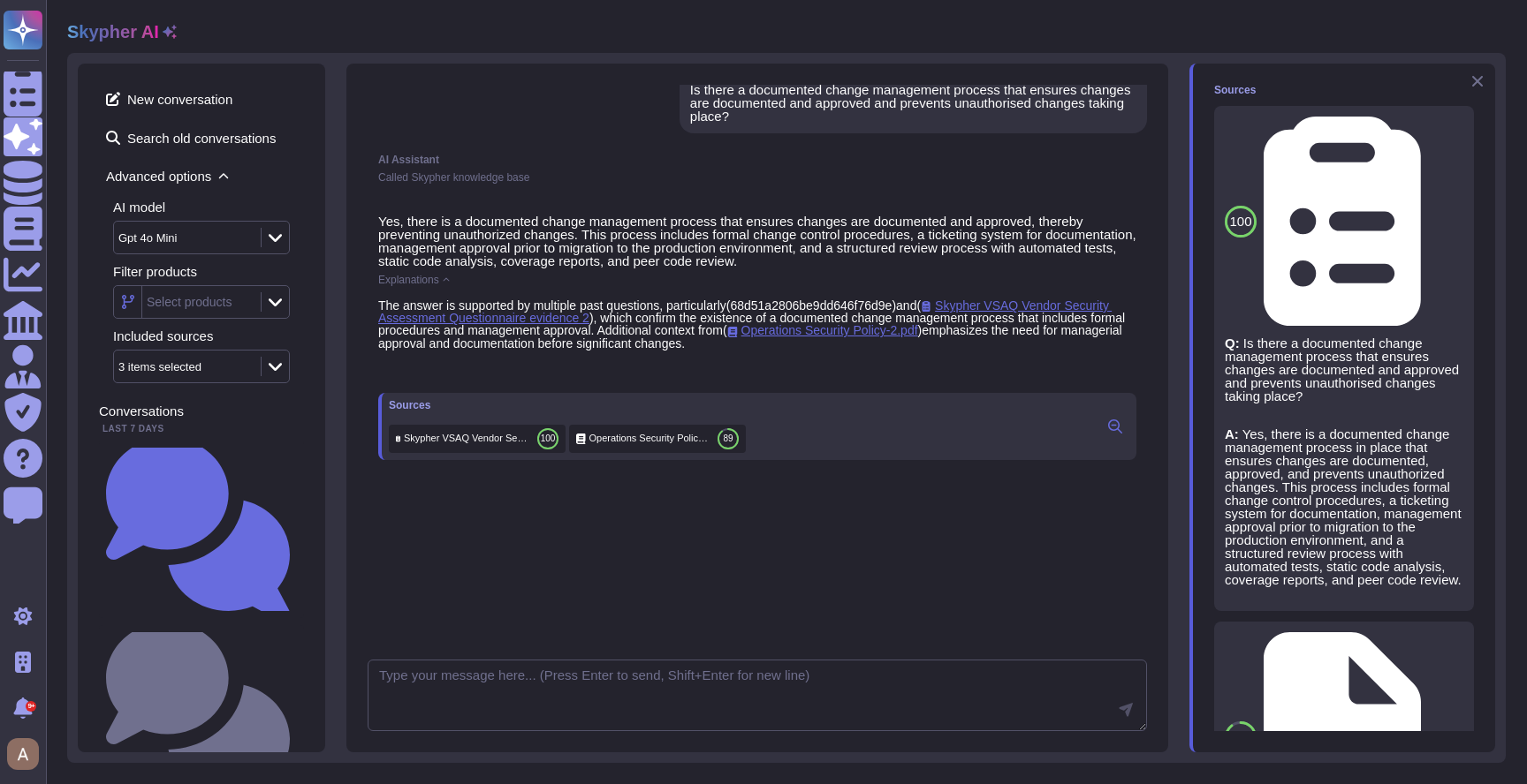
click at [1481, 80] on icon at bounding box center [1477, 81] width 14 height 14
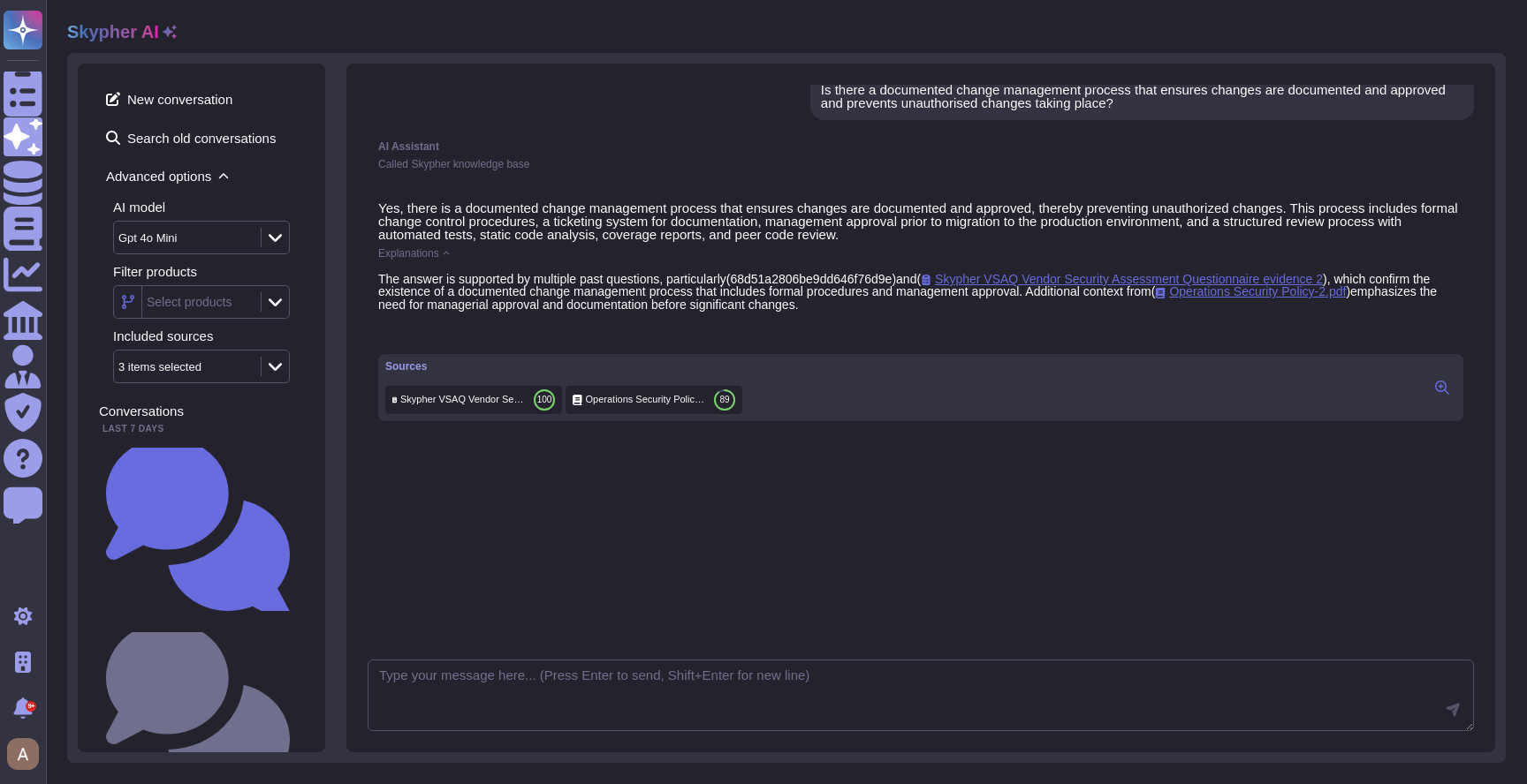
click at [840, 222] on p "Yes, there is a documented change management process that ensures changes are d…" at bounding box center [920, 221] width 1085 height 39
drag, startPoint x: 956, startPoint y: 304, endPoint x: 377, endPoint y: 280, distance: 579.5
click at [378, 280] on div "The answer is supported by multiple past questions, particularly ( 68d51a2806be…" at bounding box center [920, 292] width 1085 height 38
copy div "The answer is supported by multiple past questions, particularly ( 68d51a2806be…"
click at [617, 566] on div "Yes, there is a documented change management process that ensures changes are d…" at bounding box center [921, 414] width 1106 height 448
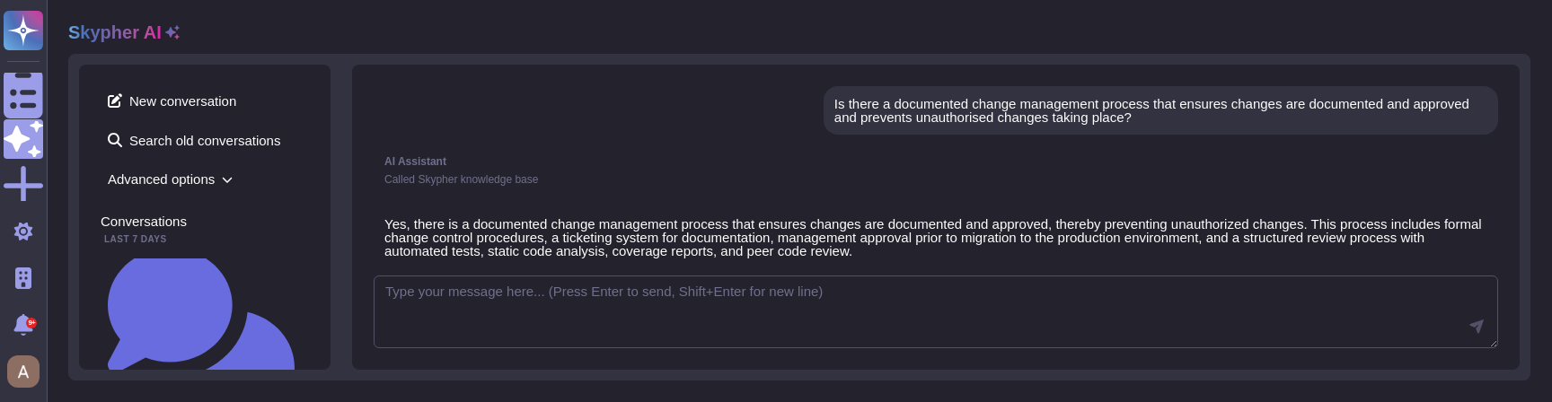
scroll to position [148, 0]
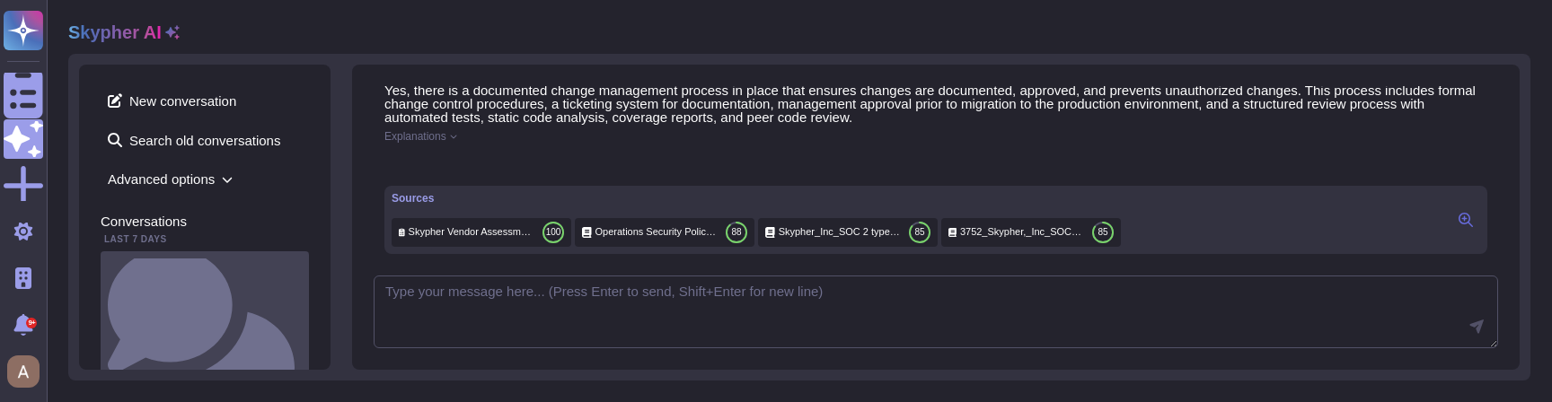
click at [208, 274] on div "Is there a documented change management process that ensures changes are docume…" at bounding box center [205, 341] width 208 height 181
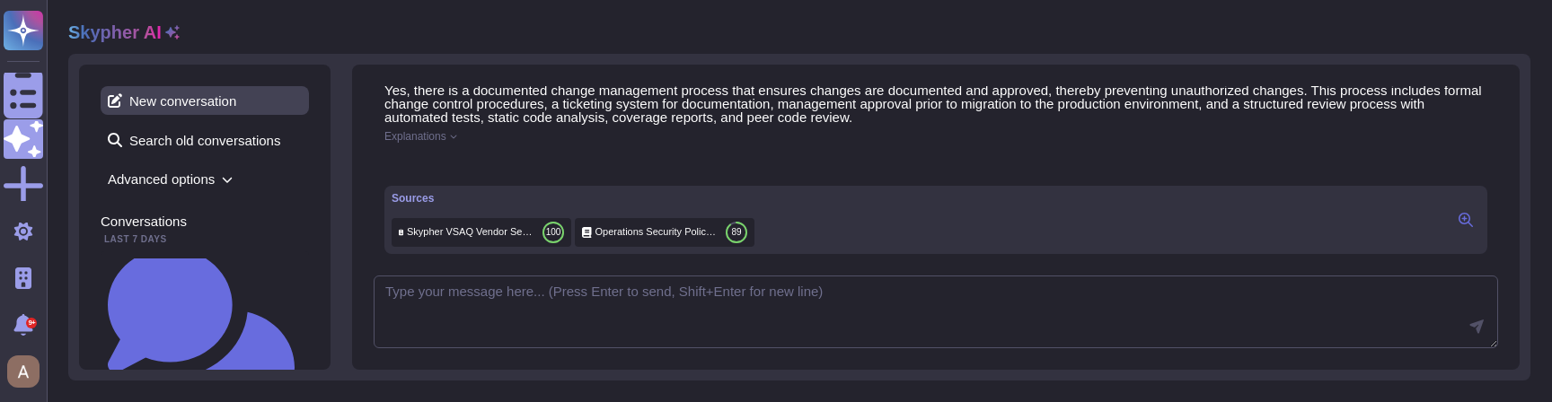
click at [255, 107] on span "New conversation" at bounding box center [205, 100] width 208 height 29
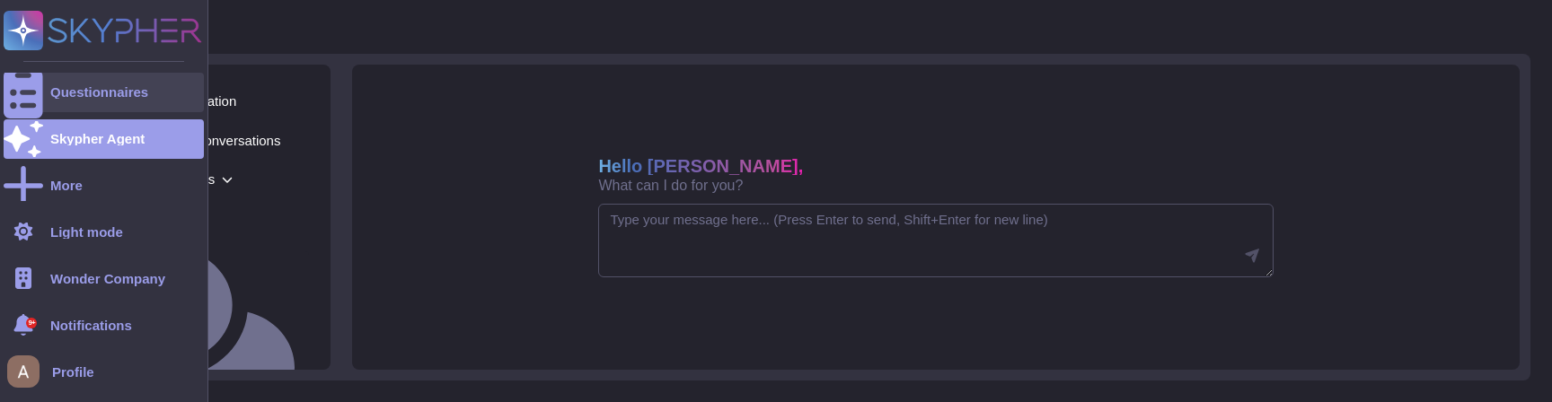
click at [40, 98] on div at bounding box center [24, 93] width 40 height 40
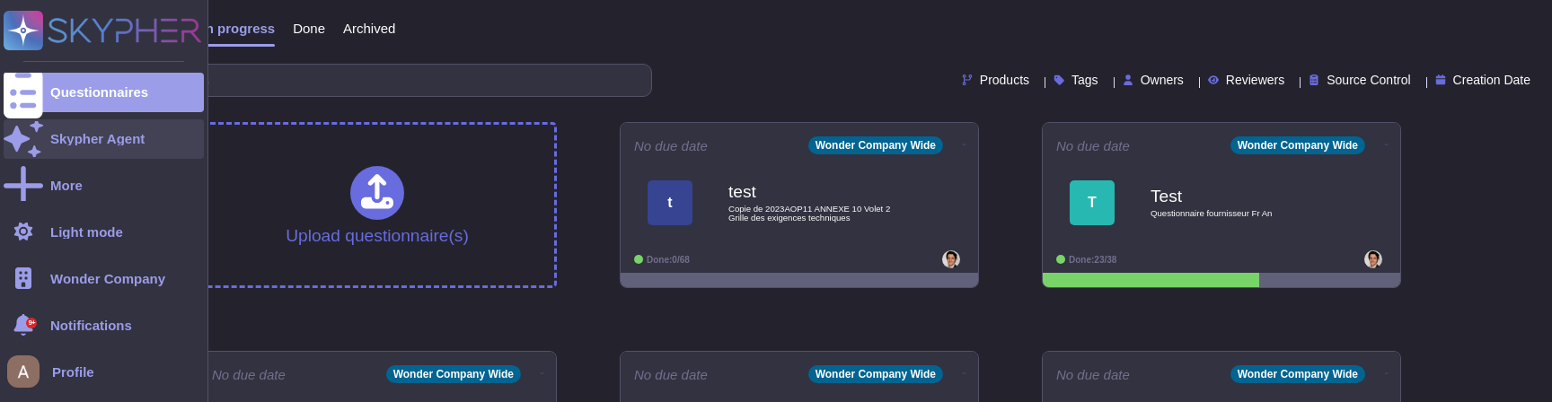
click at [42, 147] on div at bounding box center [24, 139] width 40 height 40
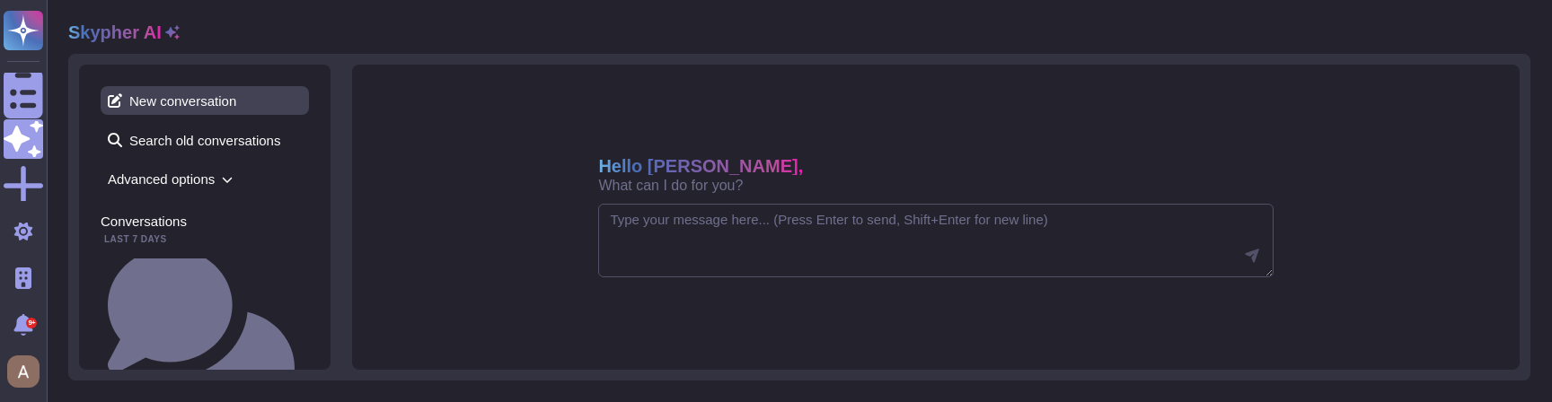
click at [230, 106] on span "New conversation" at bounding box center [205, 100] width 208 height 29
click at [665, 223] on textarea at bounding box center [935, 241] width 674 height 74
paste textarea ""temp-conversation""
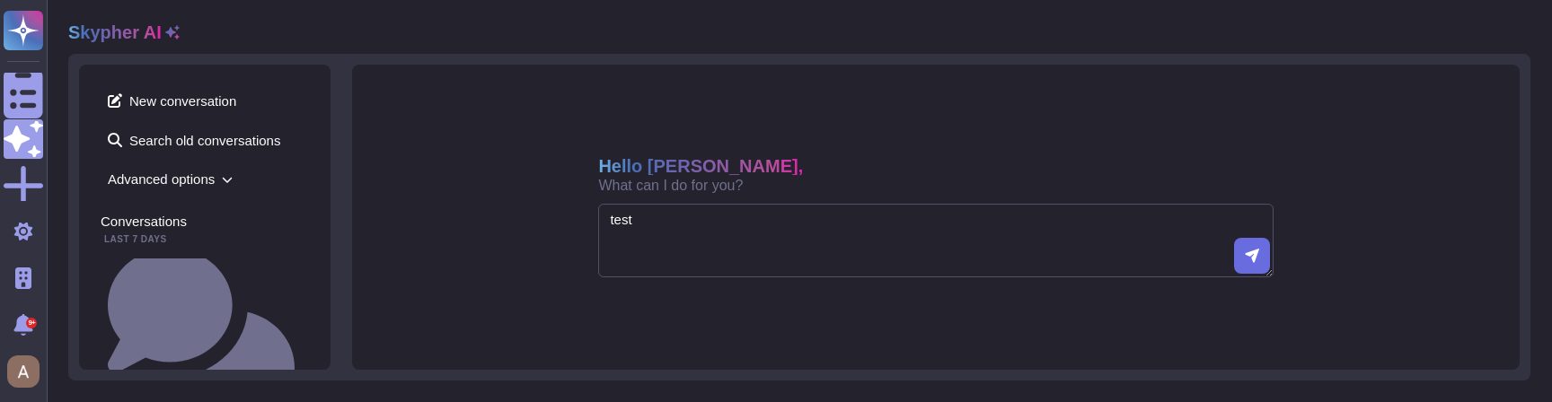
type textarea "test"
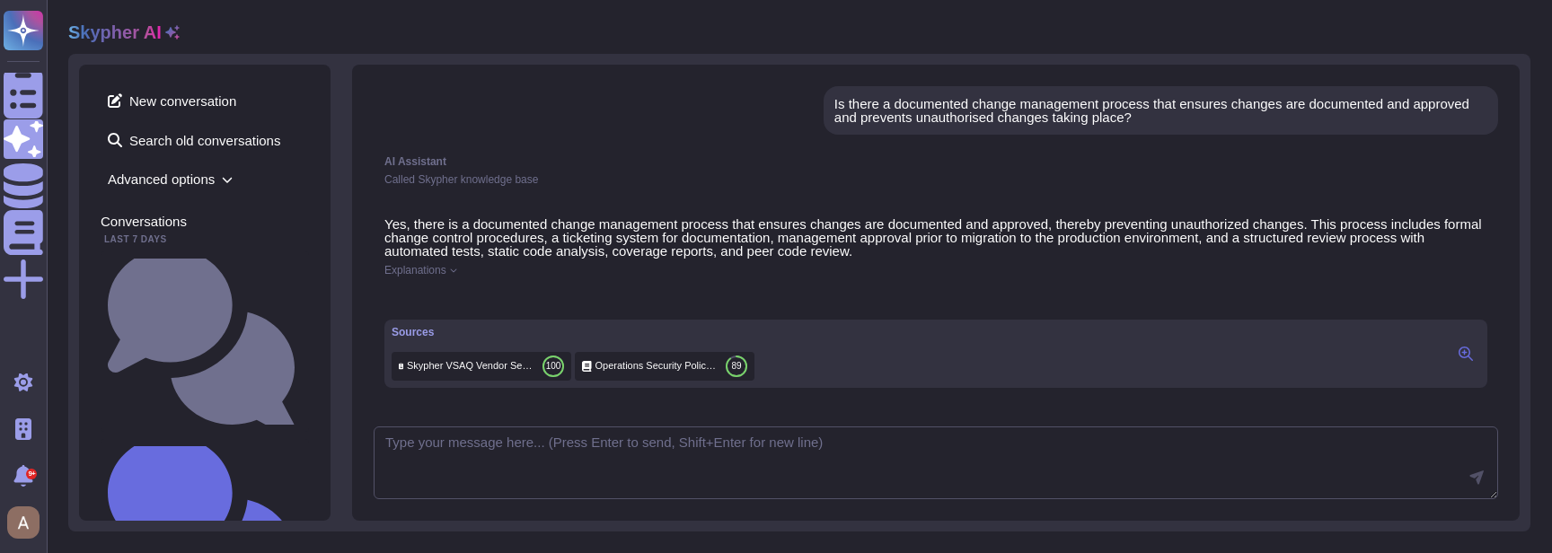
click at [972, 106] on div "Is there a documented change management process that ensures changes are docume…" at bounding box center [1160, 110] width 653 height 27
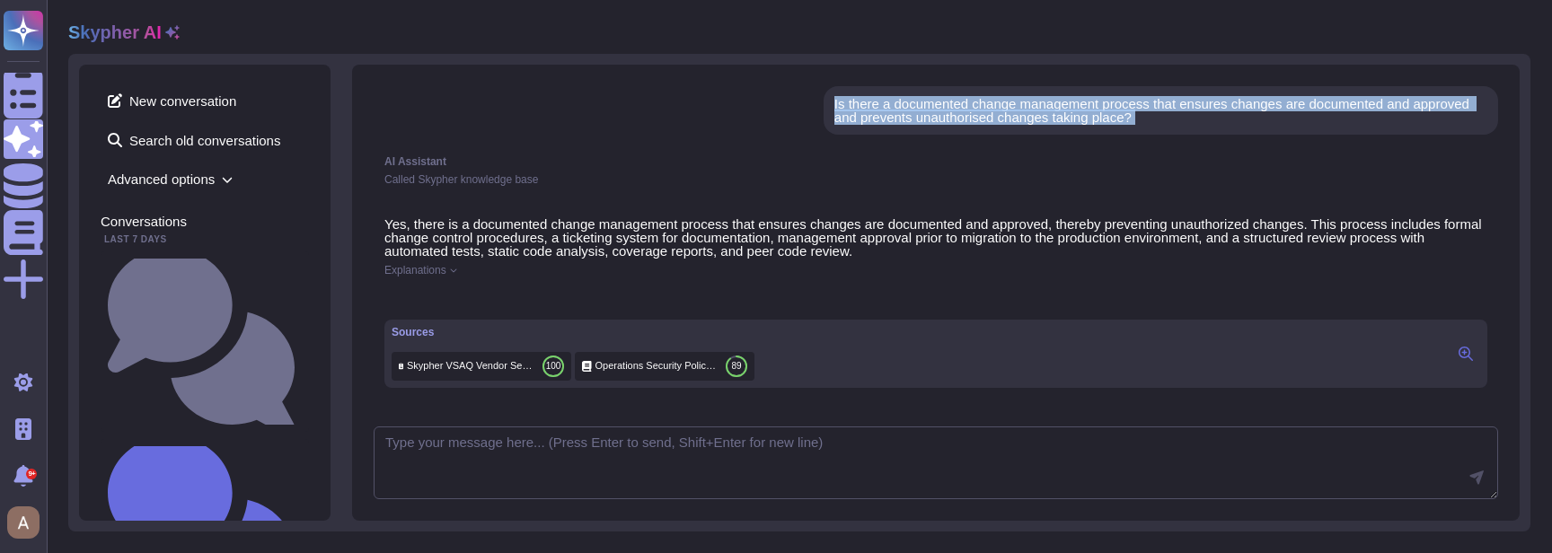
click at [972, 106] on div "Is there a documented change management process that ensures changes are docume…" at bounding box center [1160, 110] width 653 height 27
copy div "Is there a documented change management process that ensures changes are docume…"
